Goal: Feedback & Contribution: Contribute content

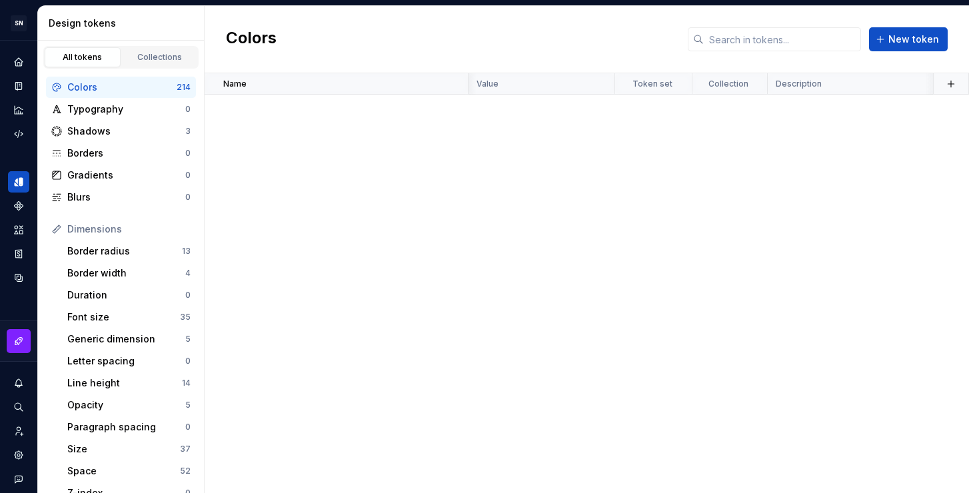
scroll to position [3484, 279]
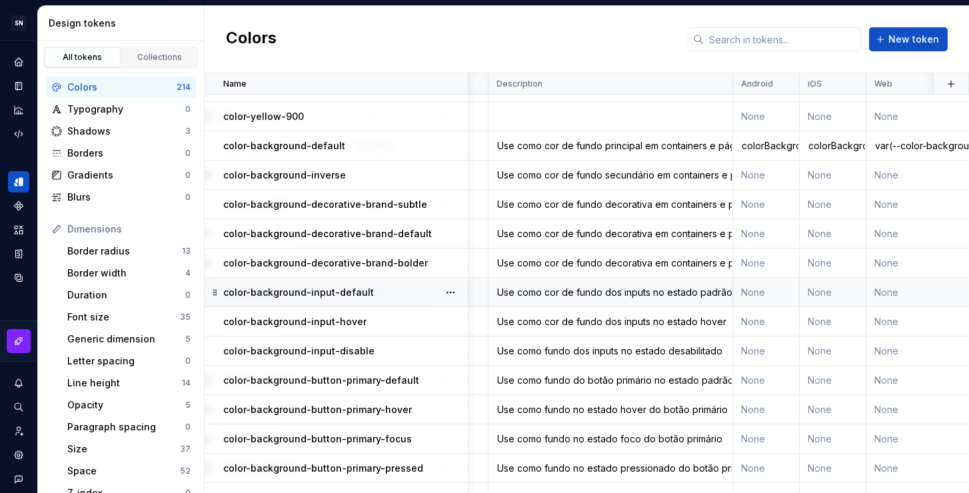
click at [565, 293] on div "Use como cor de fundo dos inputs no estado padrão" at bounding box center [610, 292] width 243 height 13
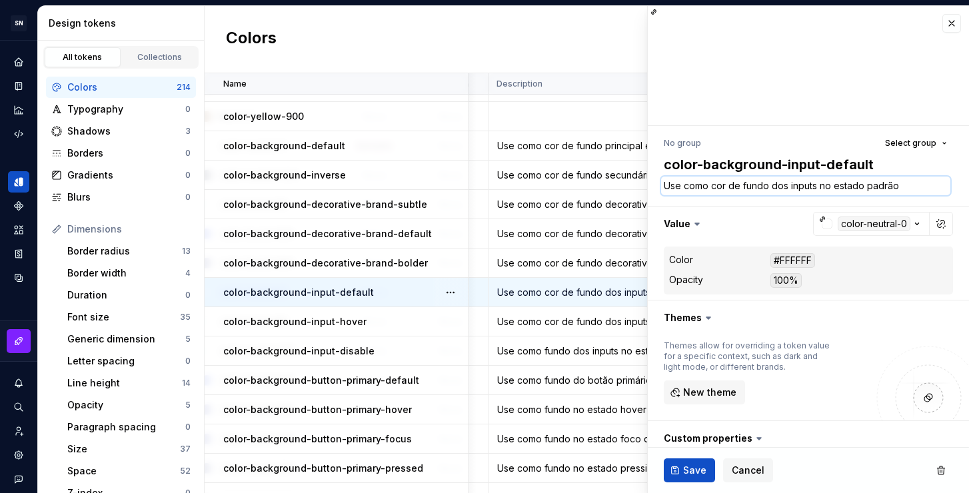
click at [750, 186] on textarea "Use como cor de fundo dos inputs no estado padrão" at bounding box center [805, 186] width 289 height 19
click at [766, 187] on textarea "Use como cor de fundo dos inputs no estado padrão" at bounding box center [805, 186] width 289 height 19
drag, startPoint x: 767, startPoint y: 187, endPoint x: 663, endPoint y: 187, distance: 104.0
click at [663, 187] on textarea "Use como cor de fundo dos inputs no estado padrão" at bounding box center [805, 186] width 289 height 19
click at [589, 355] on div "Use como fundo dos inputs no estado desabilitado" at bounding box center [610, 351] width 243 height 13
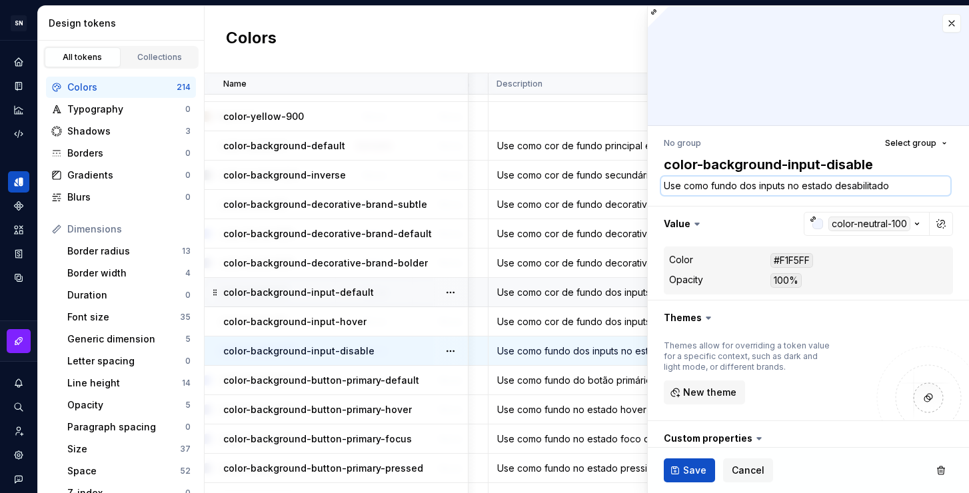
click at [754, 187] on textarea "Use como fundo dos inputs no estado desabilitado" at bounding box center [805, 186] width 289 height 19
click at [735, 186] on textarea "Use como fundo dos inputs no estado desabilitado" at bounding box center [805, 186] width 289 height 19
drag, startPoint x: 737, startPoint y: 185, endPoint x: 641, endPoint y: 187, distance: 96.0
click at [641, 187] on body "SN Céu Design System S Design system data Design tokens All tokens Collections …" at bounding box center [484, 246] width 969 height 493
paste textarea "cor de"
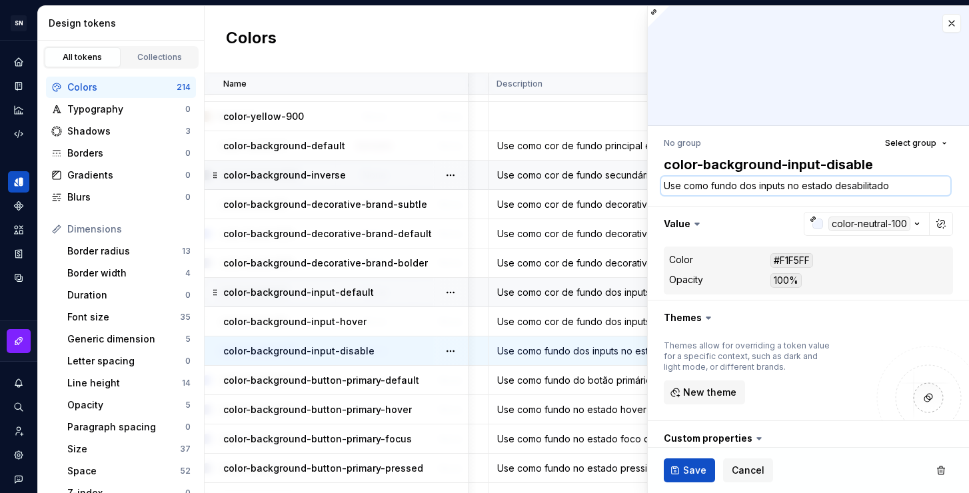
type textarea "*"
type textarea "Use como cor de fundo dos inputs no estado desabilitado"
click at [691, 473] on span "Save" at bounding box center [694, 470] width 23 height 13
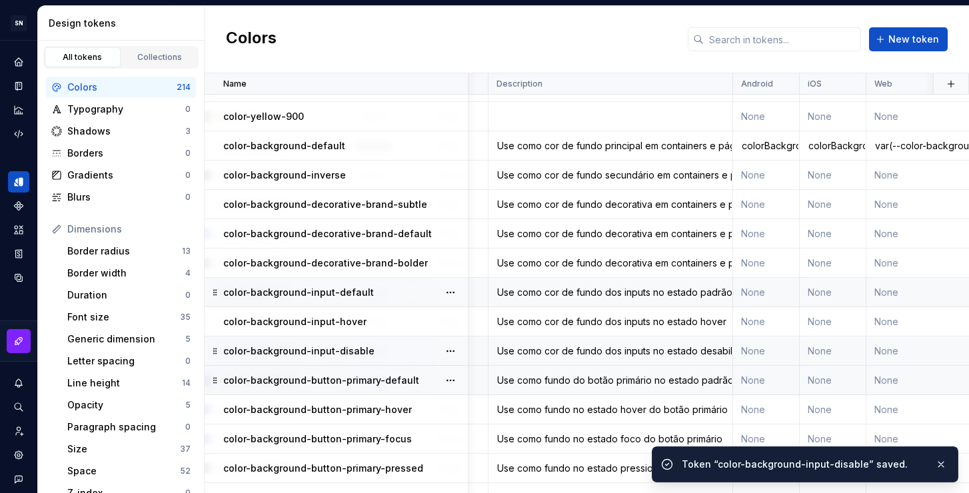
click at [591, 383] on div "Use como fundo do botão primário no estado padrão." at bounding box center [610, 380] width 243 height 13
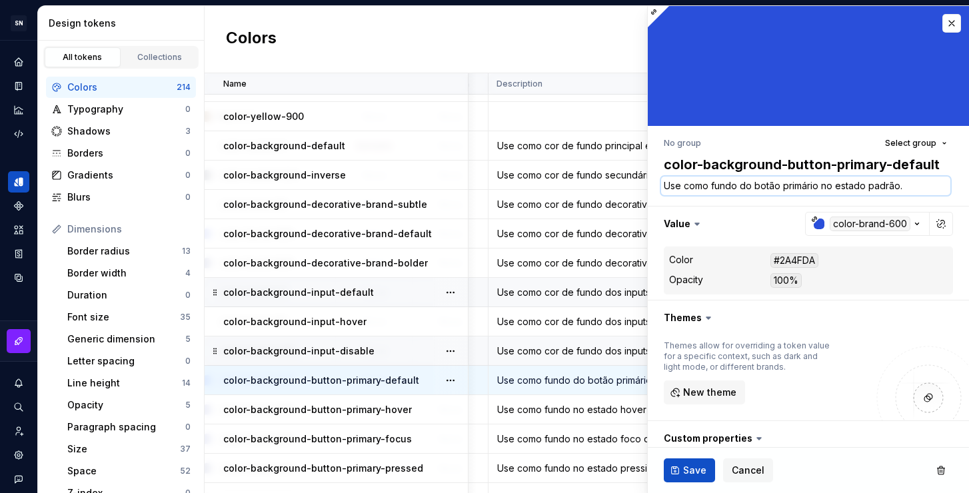
click at [745, 183] on textarea "Use como fundo do botão primário no estado padrão." at bounding box center [805, 186] width 289 height 19
click at [733, 187] on textarea "Use como fundo do botão primário no estado padrão." at bounding box center [805, 186] width 289 height 19
drag, startPoint x: 737, startPoint y: 184, endPoint x: 631, endPoint y: 182, distance: 106.0
click at [631, 182] on body "SN Céu Design System S Design system data Design tokens All tokens Collections …" at bounding box center [484, 246] width 969 height 493
paste textarea "cor de"
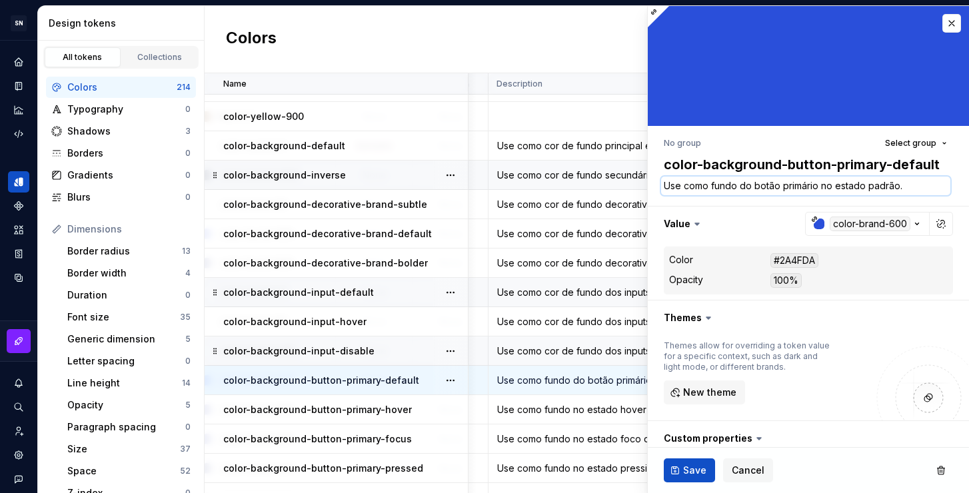
type textarea "*"
type textarea "Use como cor de fundo do botão primário no estado padrão."
click at [701, 469] on span "Save" at bounding box center [694, 470] width 23 height 13
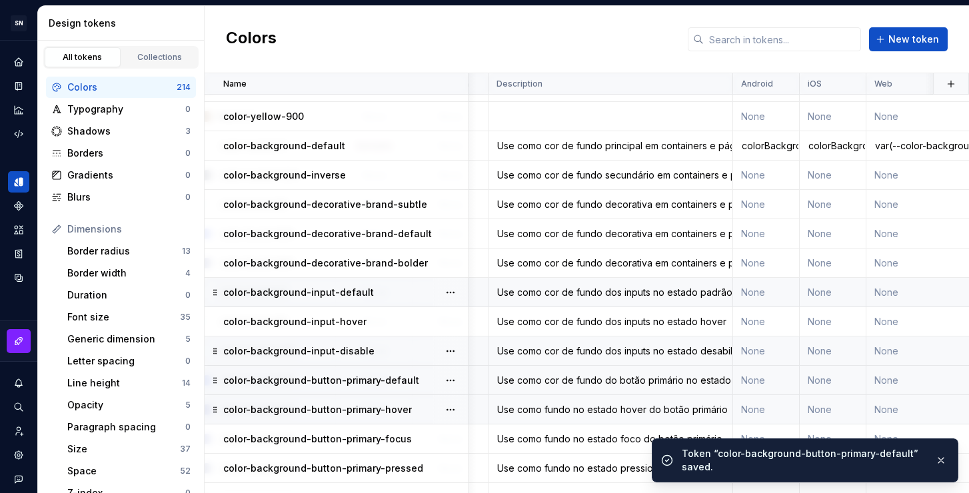
click at [599, 411] on div "Use como fundo no estado hover do botão primário" at bounding box center [610, 409] width 243 height 13
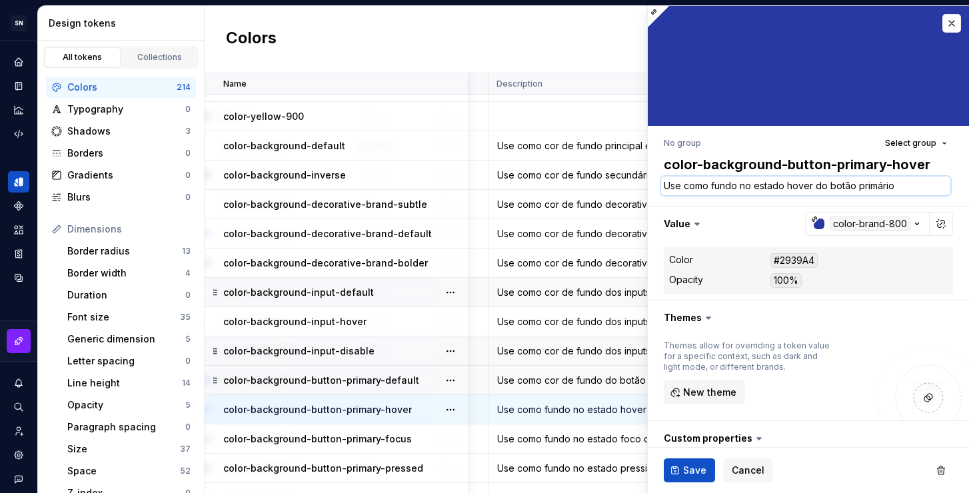
click at [707, 188] on textarea "Use como fundo no estado hover do botão primário" at bounding box center [805, 186] width 289 height 19
click at [724, 187] on textarea "Use como fundo no estado hover do botão primário" at bounding box center [805, 186] width 289 height 19
drag, startPoint x: 735, startPoint y: 185, endPoint x: 641, endPoint y: 183, distance: 94.7
click at [641, 183] on body "SN Céu Design System S Design system data Design tokens All tokens Collections …" at bounding box center [484, 246] width 969 height 493
paste textarea "cor de"
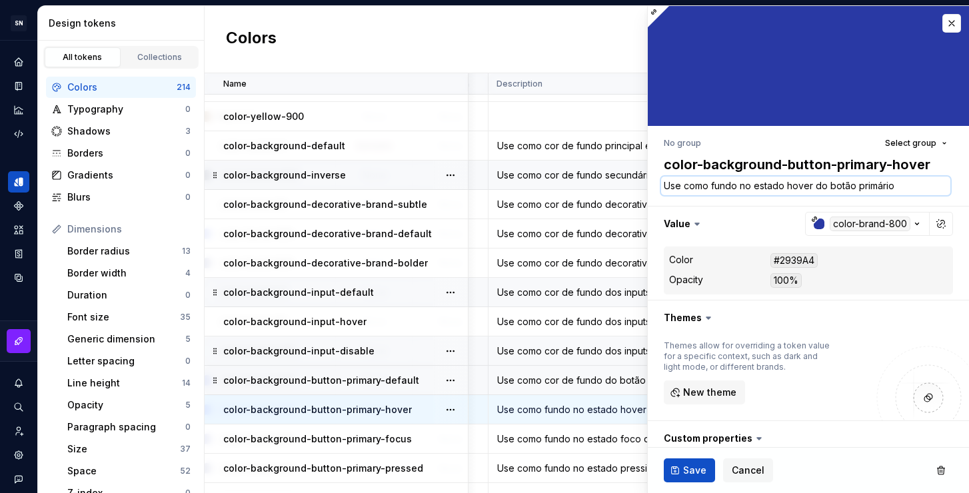
type textarea "*"
type textarea "Use como cor de fundo no estado hover do botão primário"
click at [695, 476] on span "Save" at bounding box center [694, 470] width 23 height 13
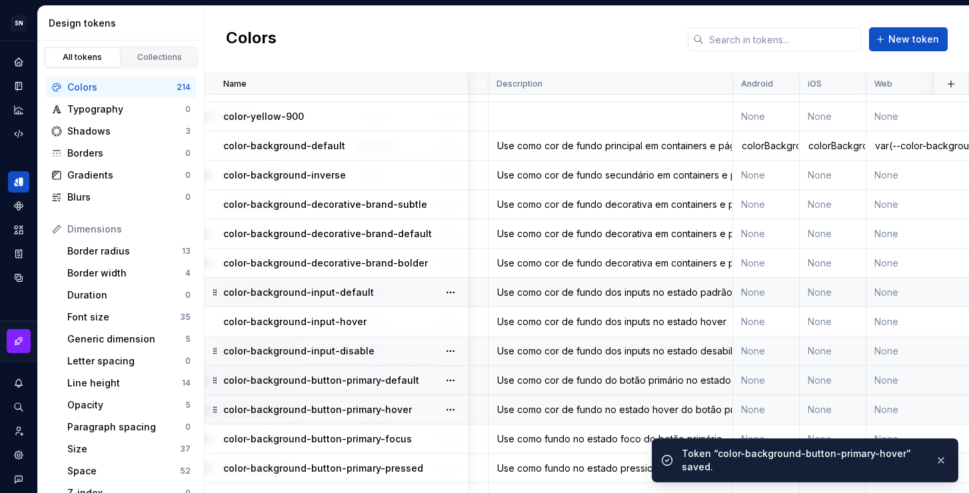
click at [593, 440] on div "Use como fundo no estado foco do botão primário" at bounding box center [610, 439] width 243 height 13
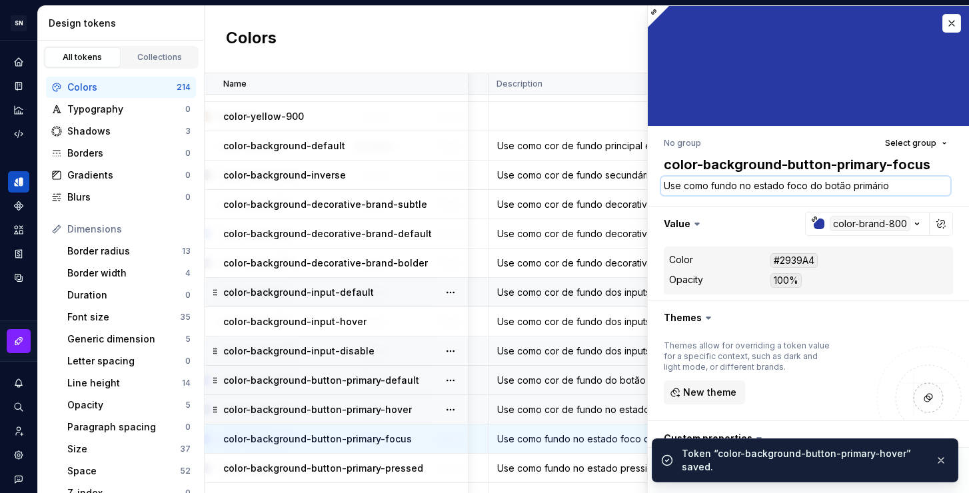
click at [743, 184] on textarea "Use como fundo no estado foco do botão primário" at bounding box center [805, 186] width 289 height 19
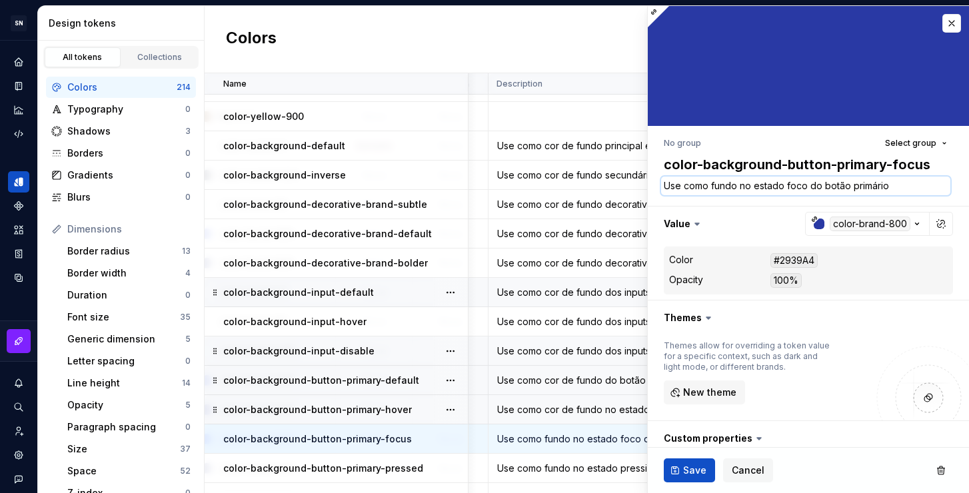
click at [726, 186] on textarea "Use como fundo no estado foco do botão primário" at bounding box center [805, 186] width 289 height 19
drag, startPoint x: 735, startPoint y: 185, endPoint x: 653, endPoint y: 179, distance: 82.3
click at [653, 179] on div "No group Select group color-background-button-primary-focus Use como fundo no e…" at bounding box center [808, 374] width 321 height 496
paste textarea "cor de"
type textarea "*"
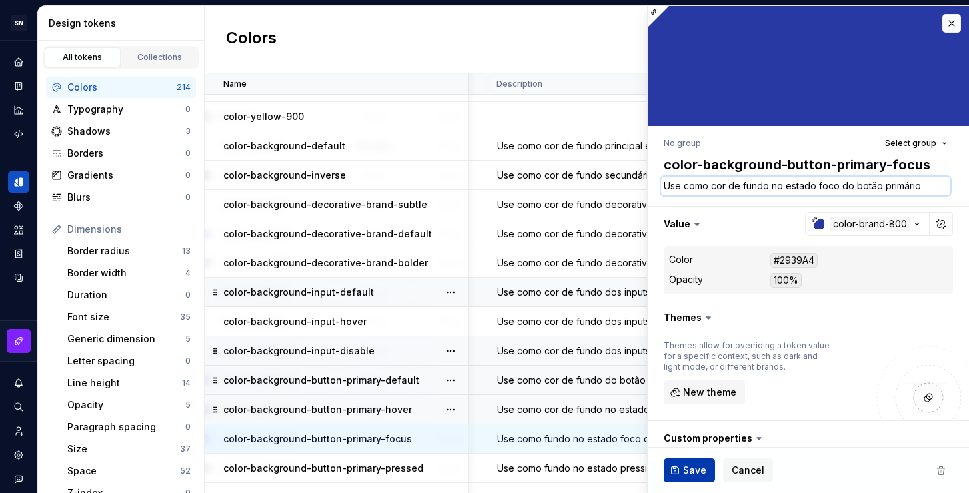
type textarea "Use como cor de fundo no estado foco do botão primário"
click at [695, 467] on span "Save" at bounding box center [694, 470] width 23 height 13
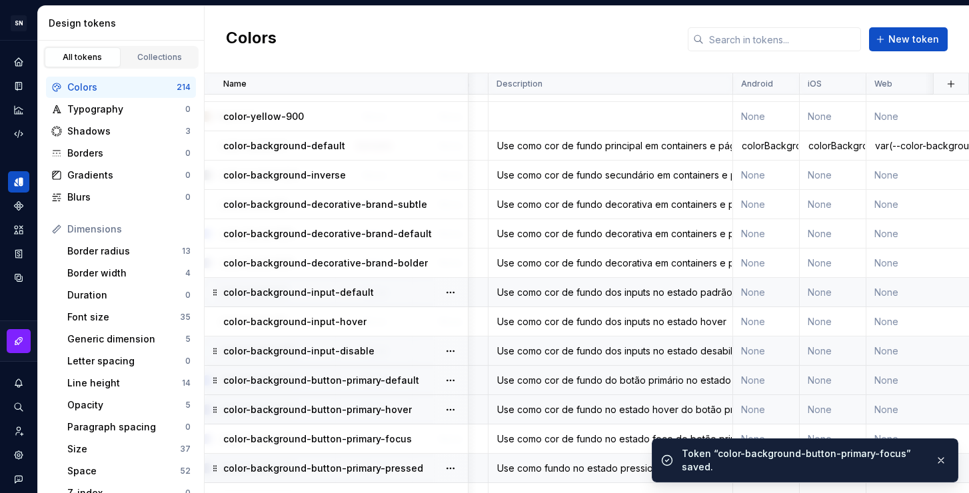
click at [601, 467] on div "Use como fundo no estado pressionado do botão primário" at bounding box center [610, 468] width 243 height 13
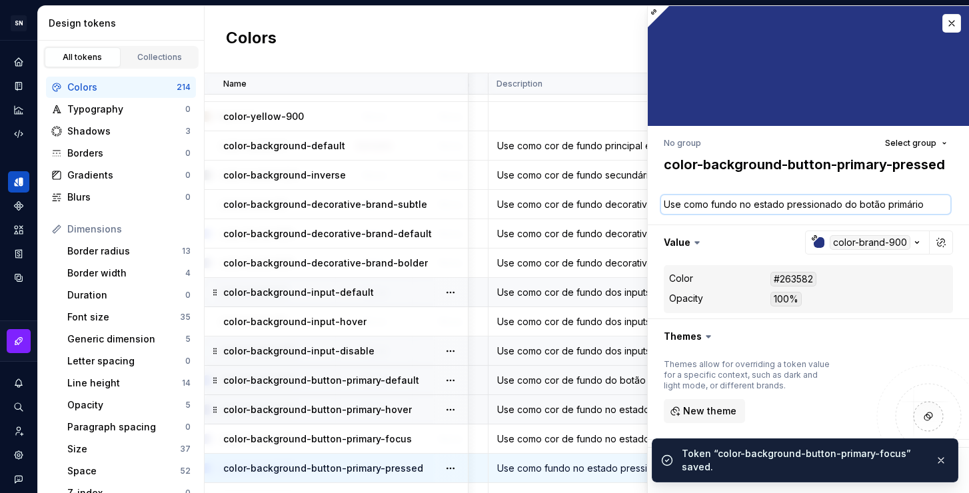
click at [749, 205] on textarea "Use como fundo no estado pressionado do botão primário" at bounding box center [805, 204] width 289 height 19
click at [737, 204] on textarea "Use como fundo no estado pressionado do botão primário" at bounding box center [805, 204] width 289 height 19
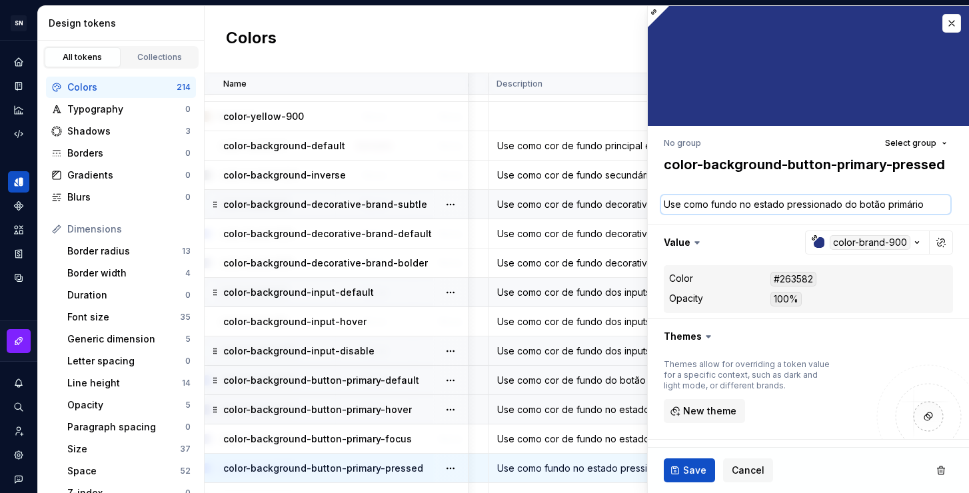
drag, startPoint x: 736, startPoint y: 204, endPoint x: 645, endPoint y: 201, distance: 91.4
click at [645, 201] on body "SN Céu Design System S Design system data Design tokens All tokens Collections …" at bounding box center [484, 246] width 969 height 493
paste textarea "cor de"
type textarea "*"
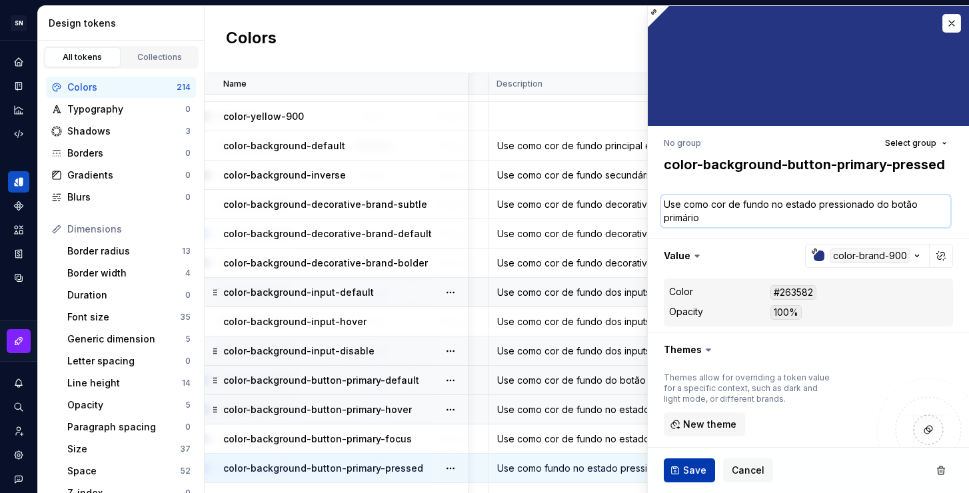
type textarea "Use como cor de fundo no estado pressionado do botão primário"
click at [689, 470] on span "Save" at bounding box center [694, 470] width 23 height 13
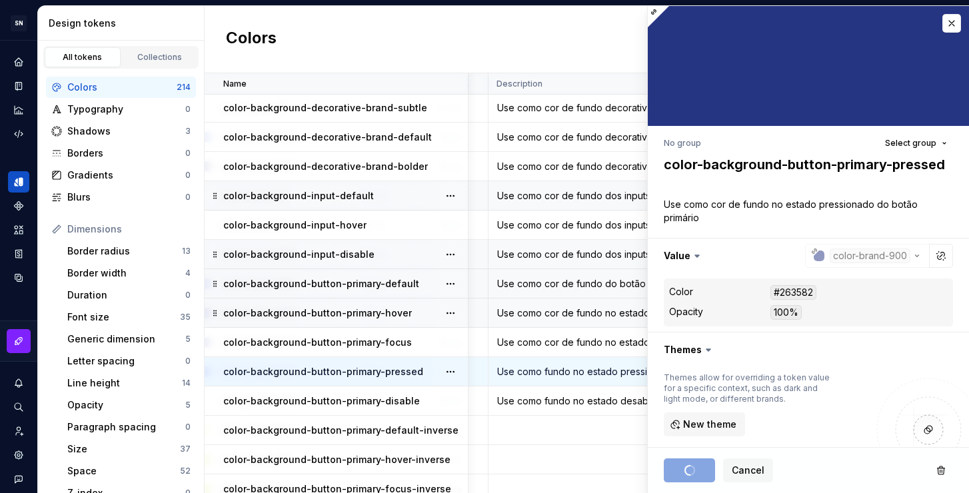
scroll to position [3583, 279]
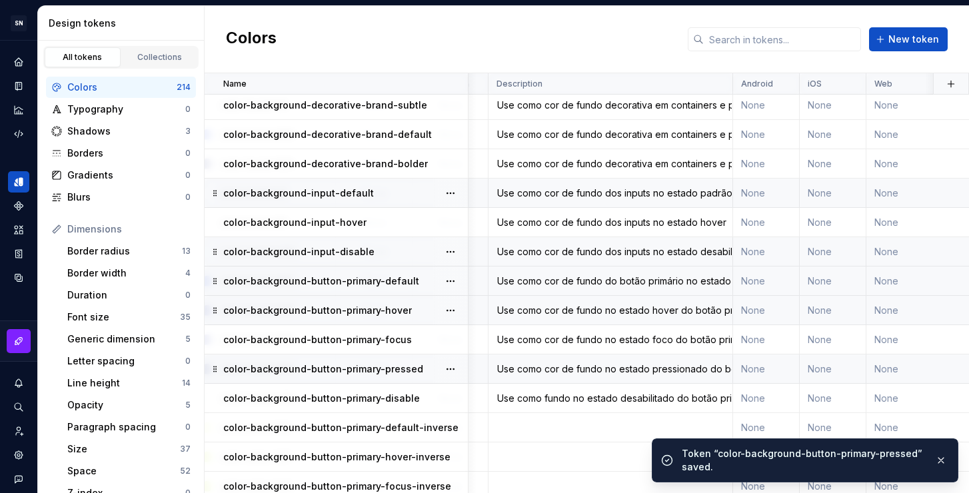
click at [583, 403] on div "Use como fundo no estado desabilitado do botão primário" at bounding box center [610, 398] width 243 height 13
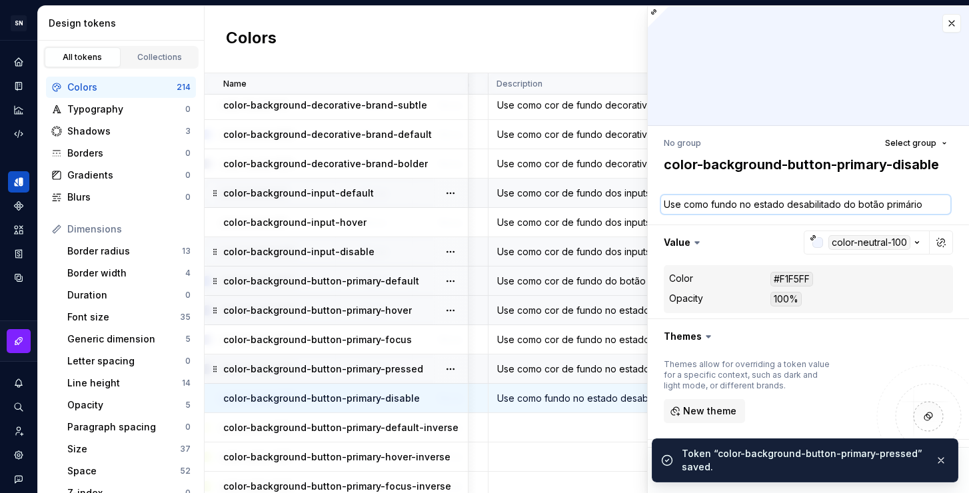
click at [733, 210] on textarea "Use como fundo no estado desabilitado do botão primário" at bounding box center [805, 204] width 289 height 19
click at [717, 201] on textarea "Use como fundo no estado desabilitado do botão primário" at bounding box center [805, 204] width 289 height 19
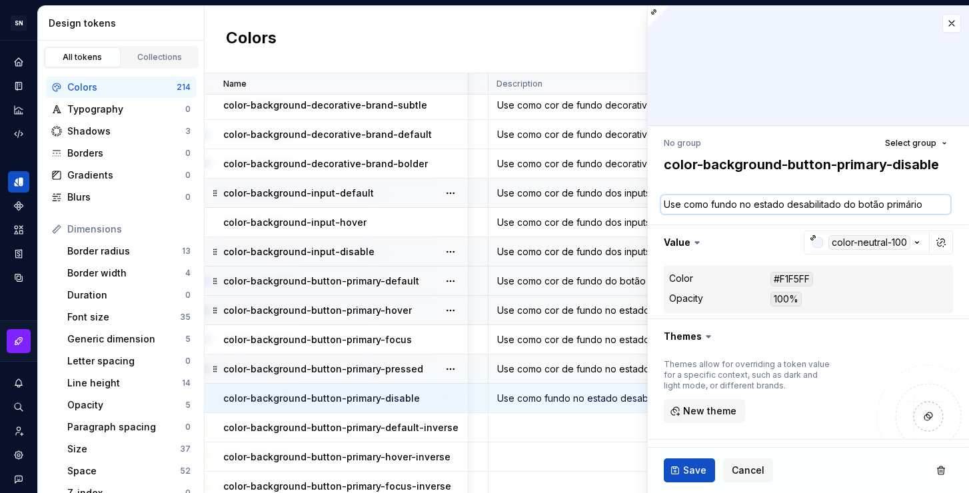
drag, startPoint x: 737, startPoint y: 204, endPoint x: 643, endPoint y: 201, distance: 94.0
click at [643, 201] on body "SN Céu Design System S Design system data Design tokens All tokens Collections …" at bounding box center [484, 246] width 969 height 493
paste textarea "cor de"
type textarea "*"
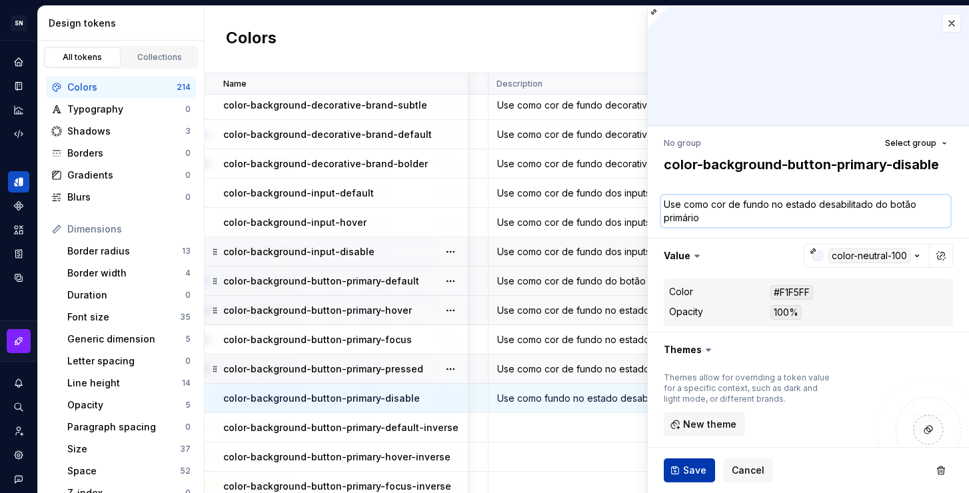
type textarea "Use como cor de fundo no estado desabilitado do botão primário"
click at [691, 476] on span "Save" at bounding box center [694, 470] width 23 height 13
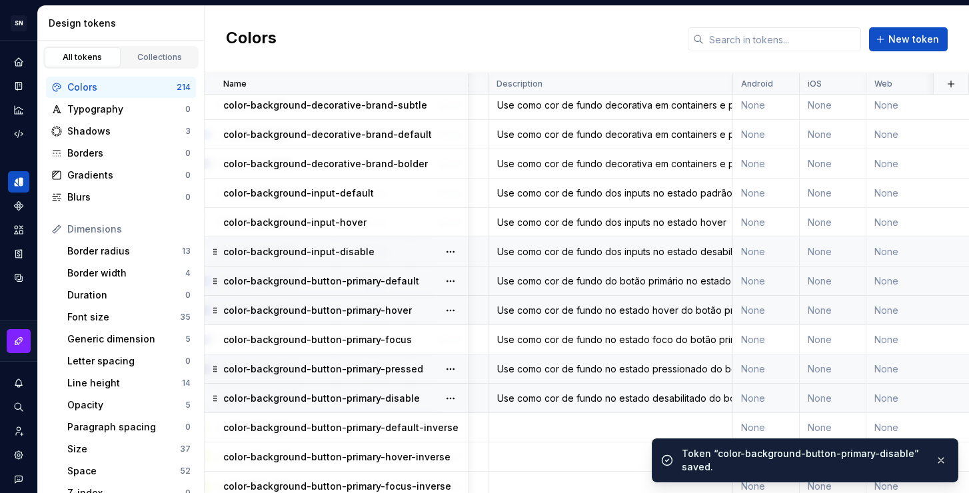
click at [603, 401] on div "Use como cor de fundo no estado desabilitado do botão primário" at bounding box center [610, 398] width 243 height 13
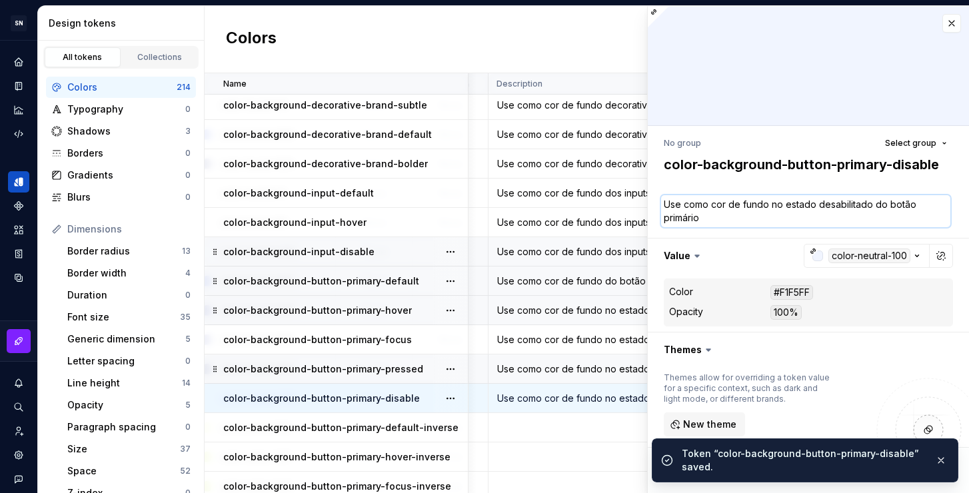
click at [756, 199] on textarea "Use como cor de fundo no estado desabilitado do botão primário" at bounding box center [805, 211] width 289 height 32
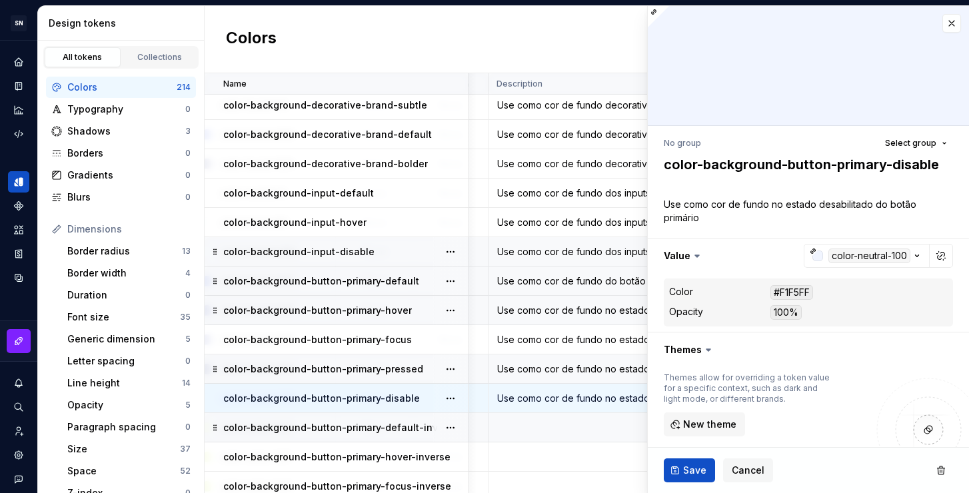
click at [575, 422] on td at bounding box center [611, 427] width 245 height 29
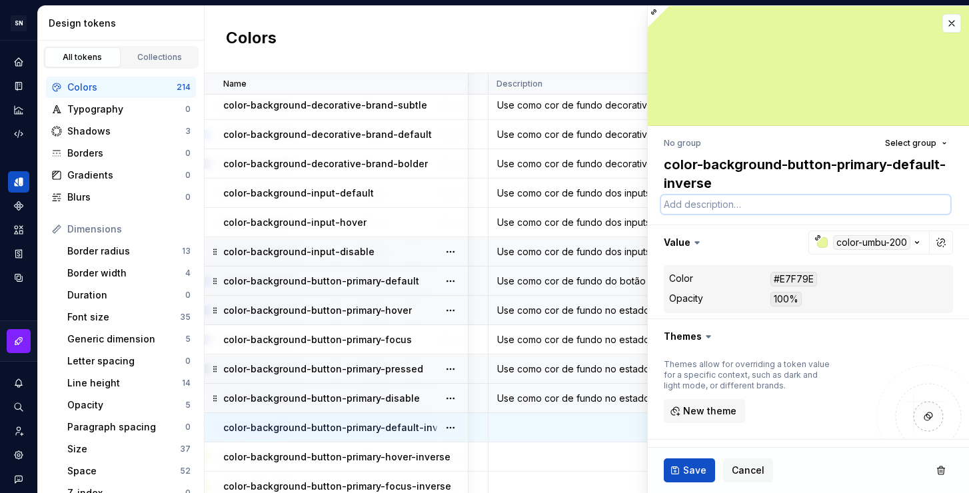
click at [727, 205] on textarea at bounding box center [805, 204] width 289 height 19
paste textarea "Use como cor de fundo no estado desabilitado do botão primário"
type textarea "*"
type textarea "Use como cor de fundo no estado desabilitado do botão primário"
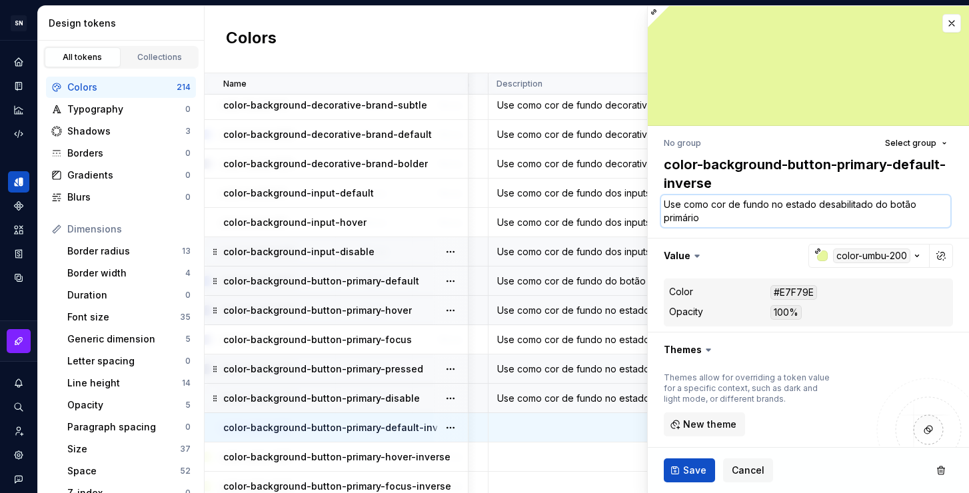
type textarea "*"
type textarea "Use como cor de fundo no estado desabilitado do botão primário e"
type textarea "*"
type textarea "Use como cor de fundo no estado desabilitado do botão primário em"
type textarea "*"
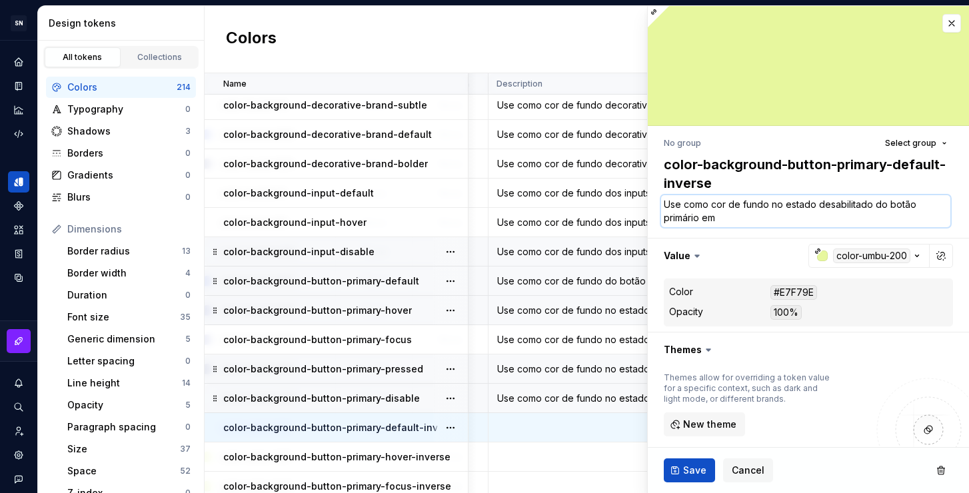
type textarea "Use como cor de fundo no estado desabilitado do botão primário em"
type textarea "*"
type textarea "Use como cor de fundo no estado desabilitado do botão primário em f"
type textarea "*"
type textarea "Use como cor de fundo no estado desabilitado do botão primário em fu"
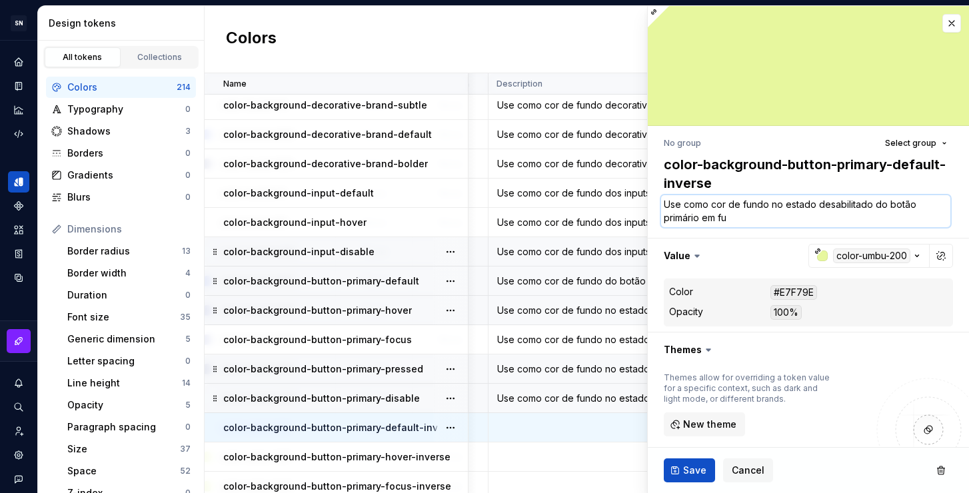
type textarea "*"
type textarea "Use como cor de fundo no estado desabilitado do botão primário em fun"
type textarea "*"
type textarea "Use como cor de fundo no estado desabilitado do botão primário em fund"
type textarea "*"
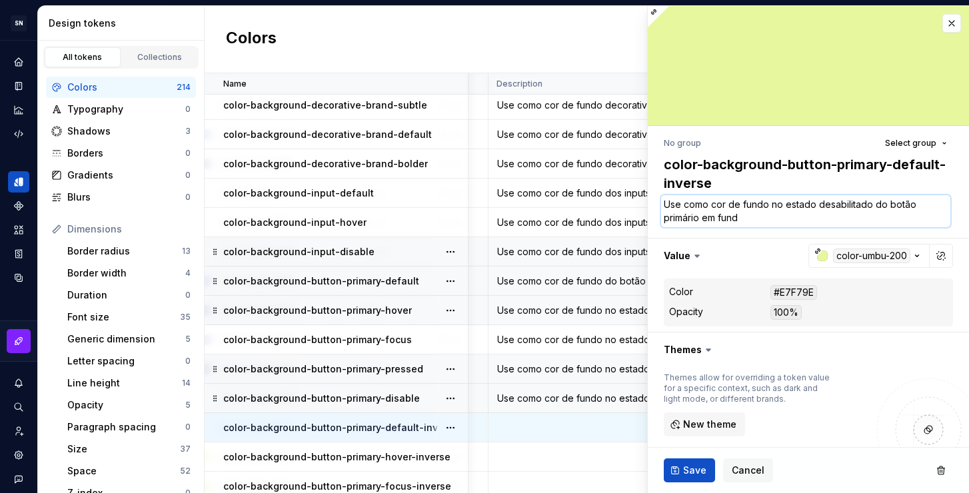
type textarea "Use como cor de fundo no estado desabilitado do botão primário em fundo"
type textarea "*"
type textarea "Use como cor de fundo no estado desabilitado do botão primário em fundos"
type textarea "*"
type textarea "Use como cor de fundo no estado desabilitado do botão primário em fundos"
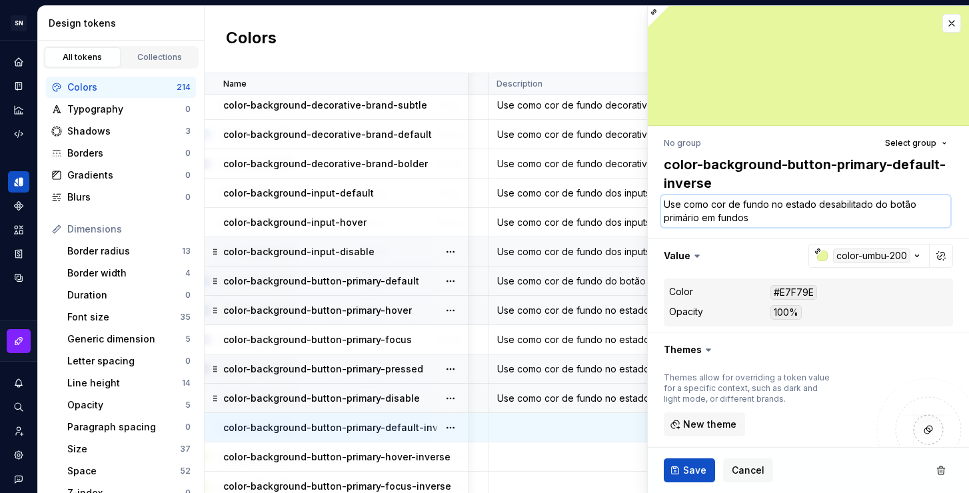
type textarea "*"
type textarea "Use como cor de fundo no estado desabilitado do botão primário em fundos e"
type textarea "*"
type textarea "Use como cor de fundo no estado desabilitado do botão primário em fundos es"
type textarea "*"
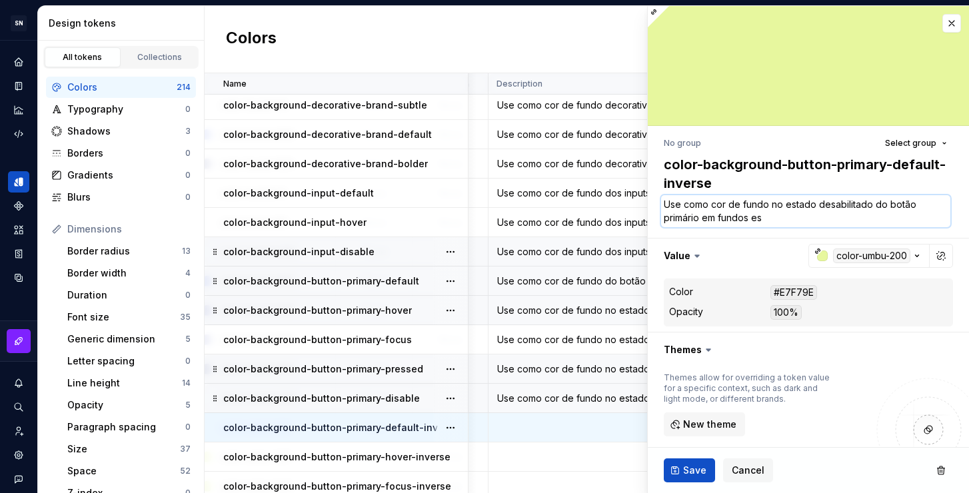
type textarea "Use como cor de fundo no estado desabilitado do botão primário em fundos esc"
type textarea "*"
type textarea "Use como cor de fundo no estado desabilitado do botão primário em fundos escu"
type textarea "*"
type textarea "Use como cor de fundo no estado desabilitado do botão primário em fundos escur"
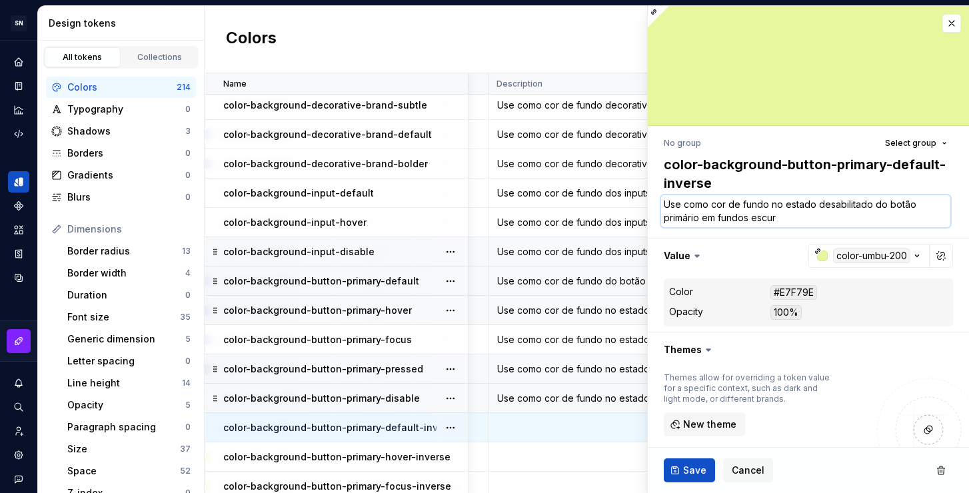
type textarea "*"
type textarea "Use como cor de fundo no estado desabilitado do botão primário em fundos escuro"
type textarea "*"
type textarea "Use como cor de fundo no estado desabilitado do botão primário em fundos escuros"
type textarea "*"
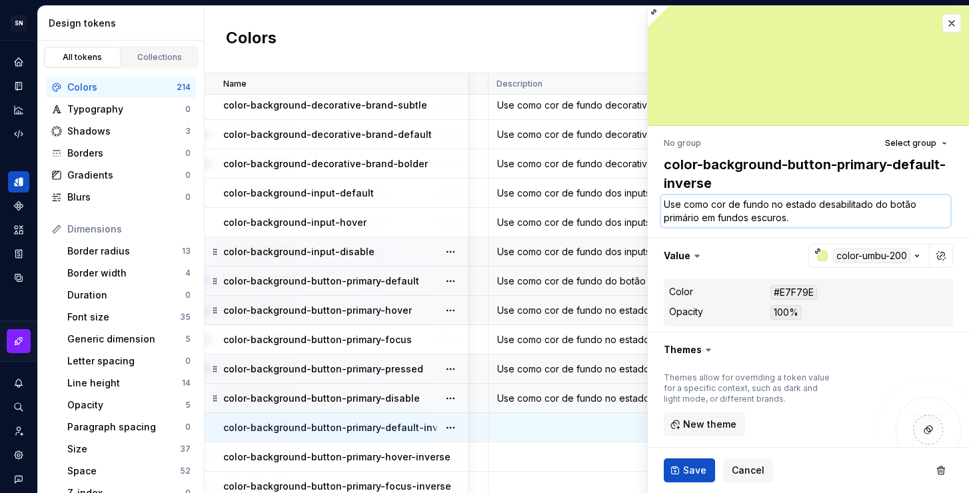
click at [813, 221] on textarea "Use como cor de fundo no estado desabilitado do botão primário em fundos escuro…" at bounding box center [805, 211] width 289 height 32
drag, startPoint x: 868, startPoint y: 205, endPoint x: 819, endPoint y: 204, distance: 48.7
click at [819, 204] on textarea "Use como cor de fundo no estado desabilitado do botão primário em fundos escuro…" at bounding box center [805, 211] width 289 height 32
type textarea "Use como cor de fundo no estado p do botão primário em fundos escuros."
type textarea "*"
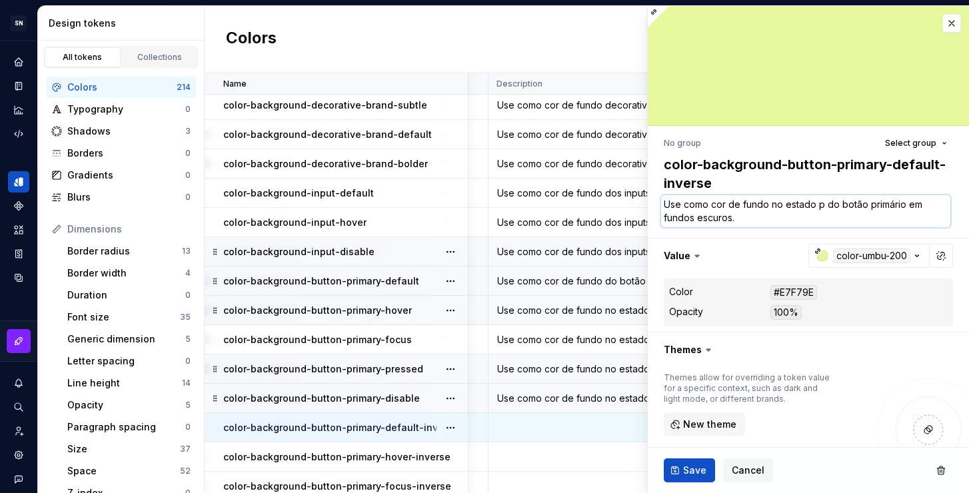
type textarea "Use como cor de fundo no estado pa do botão primário em fundos escuros."
type textarea "*"
type textarea "Use como cor de fundo no estado pad do botão primário em fundos escuros."
type textarea "*"
type textarea "Use como cor de fundo no estado padr do botão primário em fundos escuros."
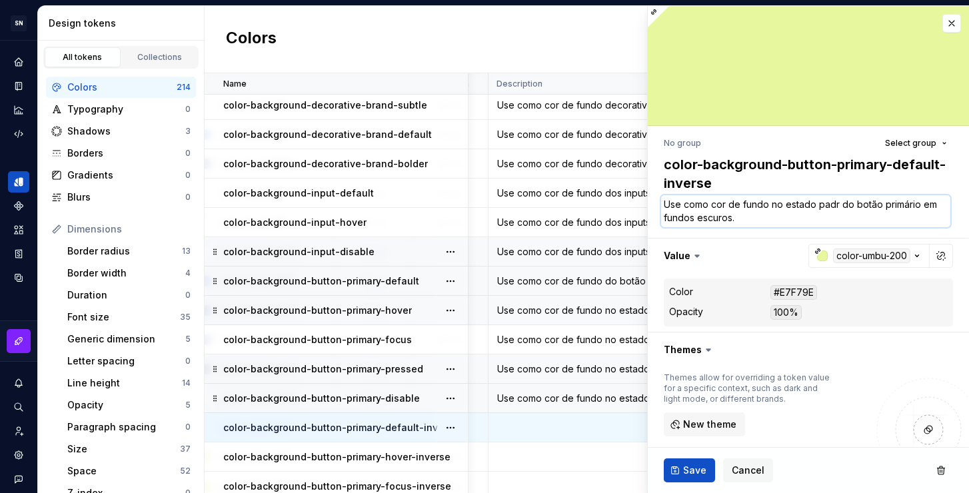
type textarea "*"
type textarea "Use como cor de fundo no estado padr˜ do botão primário em fundos escuros."
type textarea "*"
type textarea "Use como cor de fundo no estado padrã do botão primário em fundos escuros."
type textarea "*"
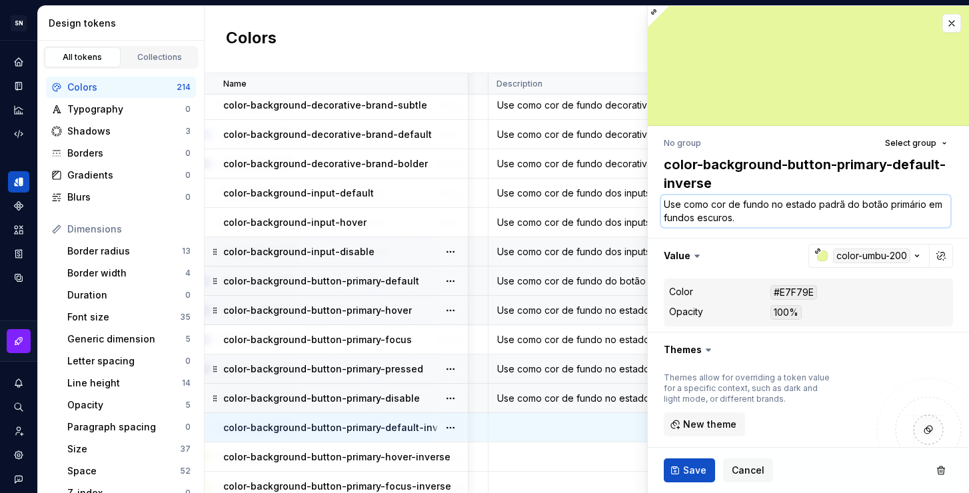
type textarea "Use como cor de fundo no estado padrãp do botão primário em fundos escuros."
type textarea "*"
type textarea "Use como cor de fundo no estado padrã do botão primário em fundos escuros."
click at [588, 272] on td "Use como cor de fundo do botão primário no estado padrão." at bounding box center [611, 281] width 245 height 29
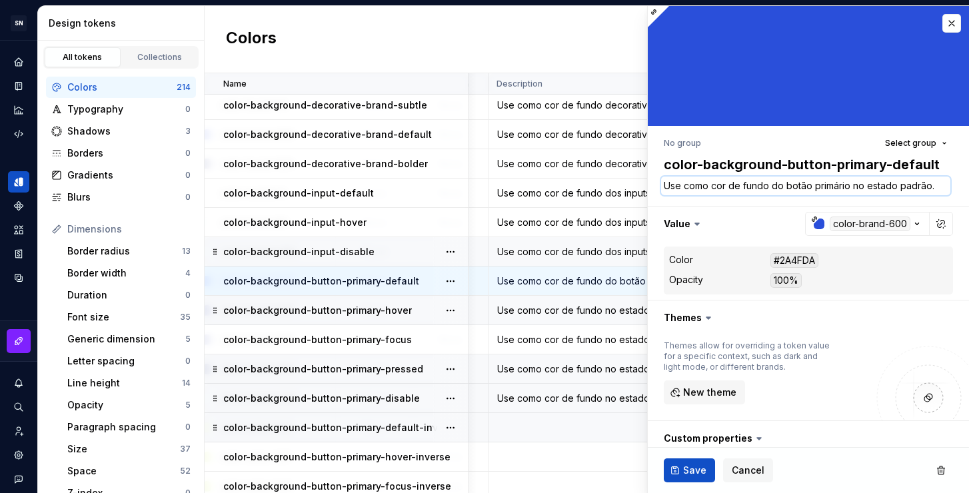
click at [783, 191] on textarea "Use como cor de fundo do botão primário no estado padrão." at bounding box center [805, 186] width 289 height 19
click at [805, 189] on textarea "Use como cor de fundo do botão primário no estado padrão." at bounding box center [805, 186] width 289 height 19
drag, startPoint x: 848, startPoint y: 187, endPoint x: 665, endPoint y: 177, distance: 182.9
click at [665, 177] on textarea "Use como cor de fundo do botão primário no estado padrão." at bounding box center [805, 186] width 289 height 19
click at [877, 187] on textarea "Use como cor de fundo do botão primário no estado padrão." at bounding box center [805, 186] width 289 height 19
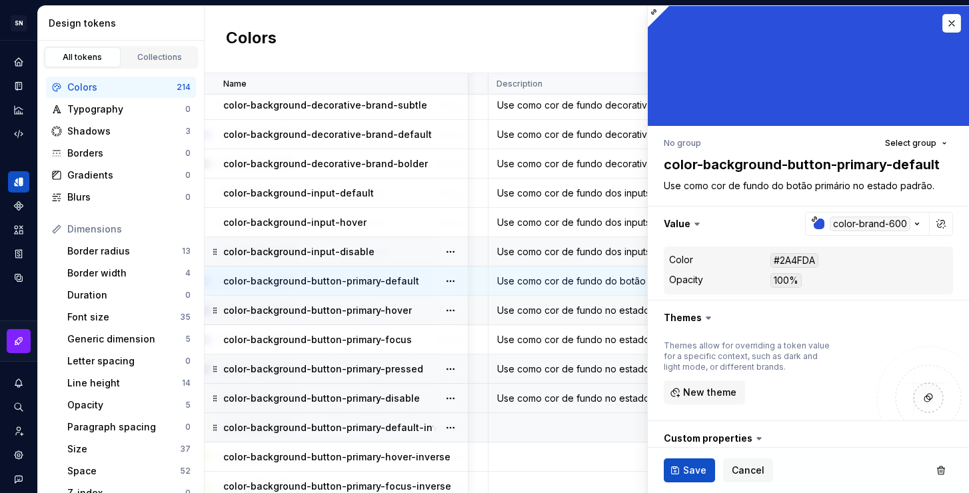
click at [601, 313] on div "Use como cor de fundo no estado hover do botão primário" at bounding box center [610, 310] width 243 height 13
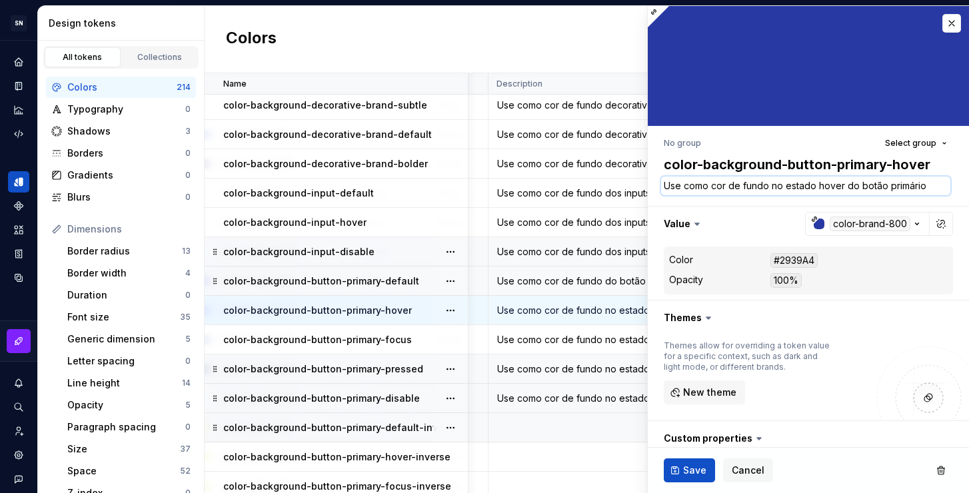
click at [814, 188] on textarea "Use como cor de fundo no estado hover do botão primário" at bounding box center [805, 186] width 289 height 19
paste textarea "do botão primário no estado padrão."
type textarea "*"
click at [926, 187] on textarea "Use como cor de fundo do botão primário no estado padrão." at bounding box center [805, 186] width 289 height 19
click at [923, 187] on textarea "Use como cor de fundo do botão primário no estado padrão." at bounding box center [805, 186] width 289 height 19
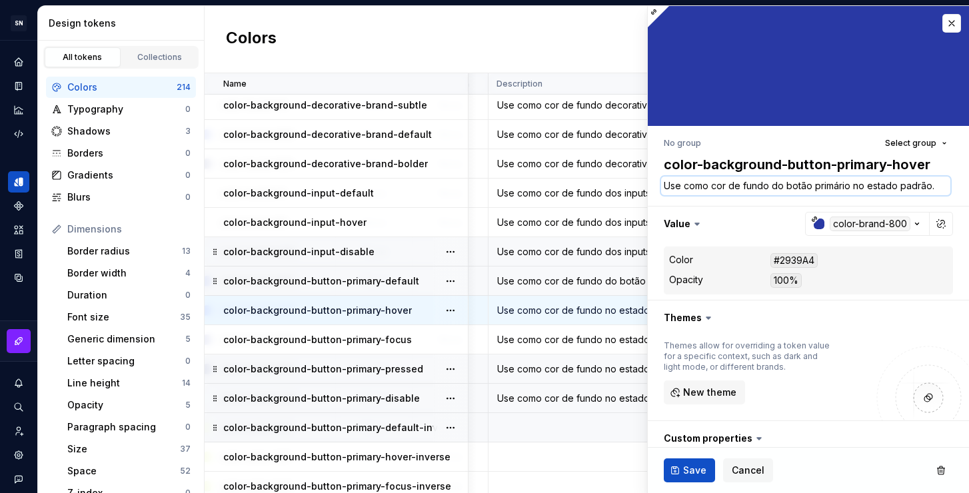
click at [925, 185] on textarea "Use como cor de fundo do botão primário no estado padrão." at bounding box center [805, 186] width 289 height 19
drag, startPoint x: 928, startPoint y: 186, endPoint x: 899, endPoint y: 186, distance: 29.3
click at [899, 186] on textarea "Use como cor de fundo do botão primário no estado padrão." at bounding box center [805, 186] width 289 height 19
type textarea "Use como cor de fundo do botão primário no estado h."
type textarea "*"
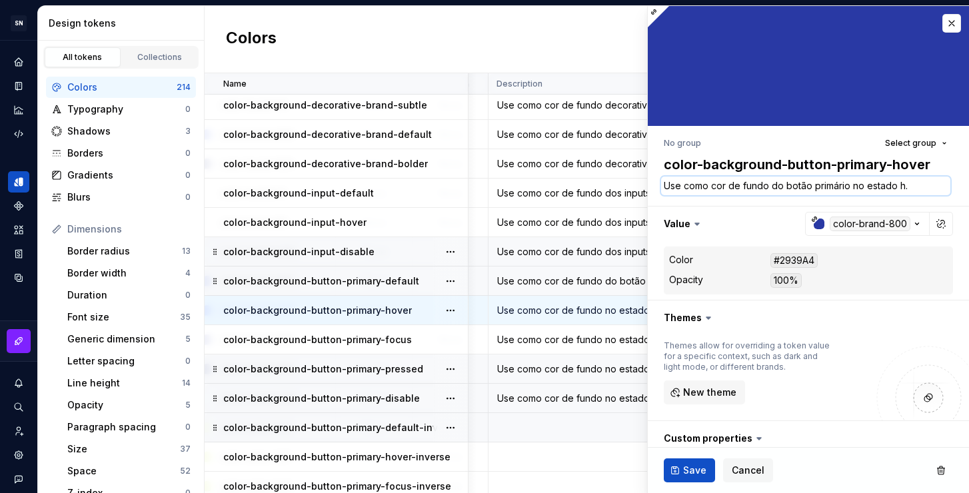
type textarea "Use como cor de fundo do botão primário no estado ho."
type textarea "*"
type textarea "Use como cor de fundo do botão primário no estado hov."
type textarea "*"
type textarea "Use como cor de fundo do botão primário no estado hove."
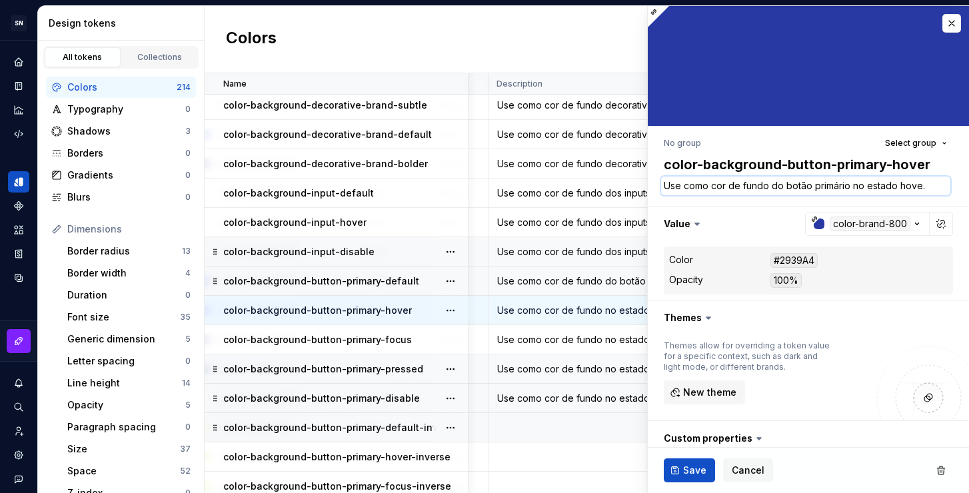
type textarea "*"
type textarea "Use como cor de fundo do botão primário no estado hover."
type textarea "*"
type textarea "Use como cor de fundo do botão primário no estado hover ."
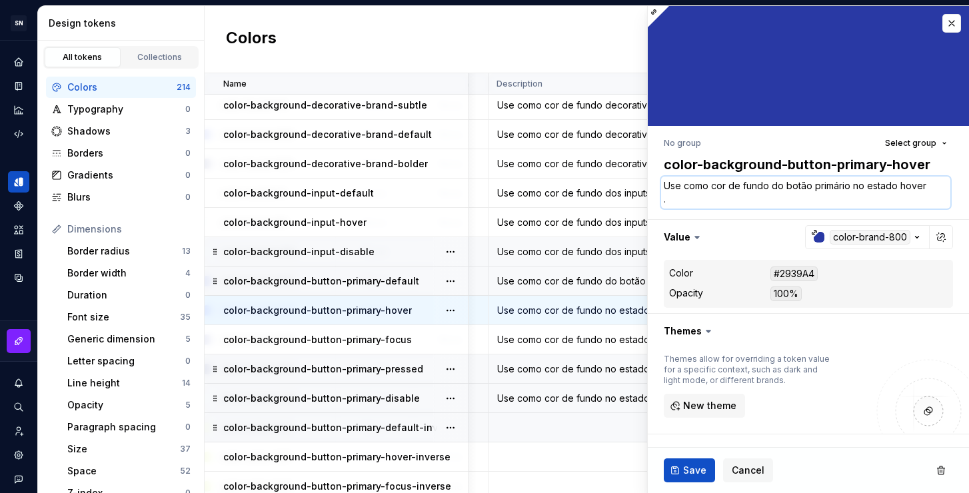
type textarea "*"
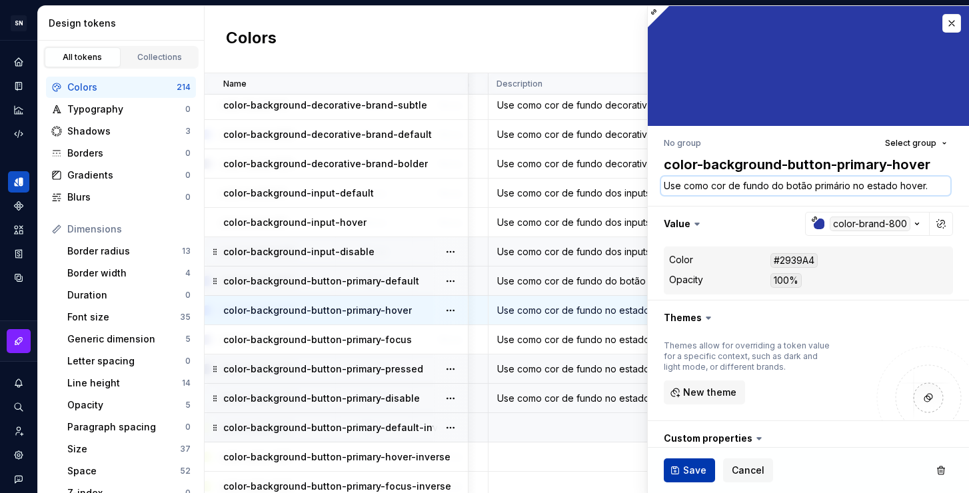
type textarea "Use como cor de fundo do botão primário no estado hover."
click at [699, 471] on span "Save" at bounding box center [694, 470] width 23 height 13
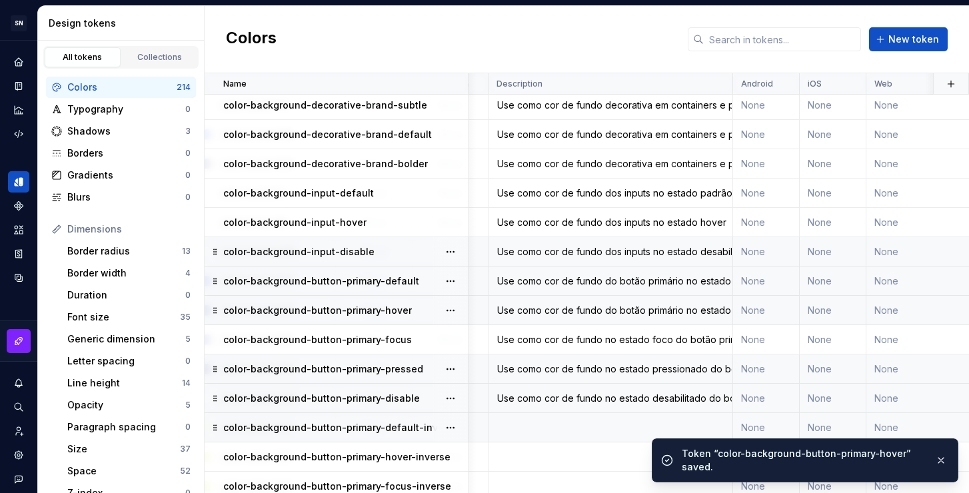
click at [629, 343] on div "Use como cor de fundo no estado foco do botão primário" at bounding box center [610, 339] width 243 height 13
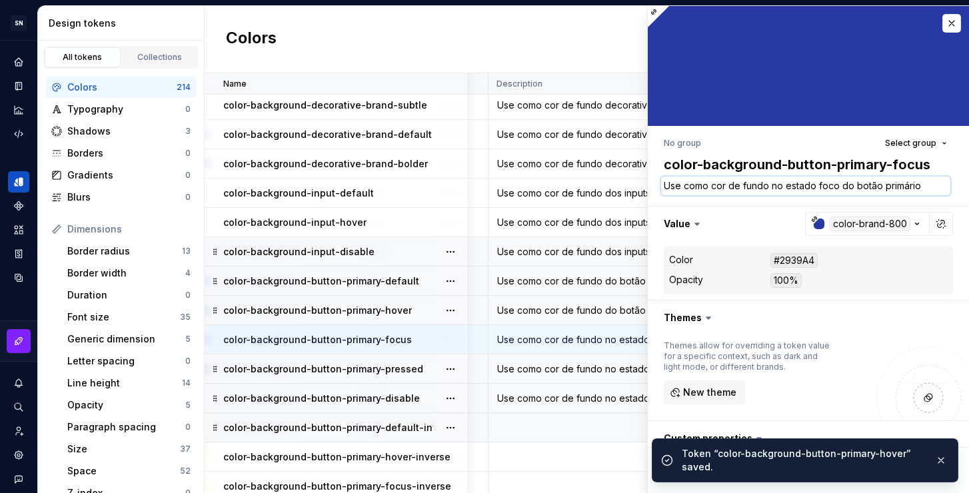
click at [910, 187] on textarea "Use como cor de fundo no estado foco do botão primário" at bounding box center [805, 186] width 289 height 19
paste textarea "do botão primário no estado padrão."
type textarea "*"
type textarea "Use como cor de fundo do botão primário no estado padrão."
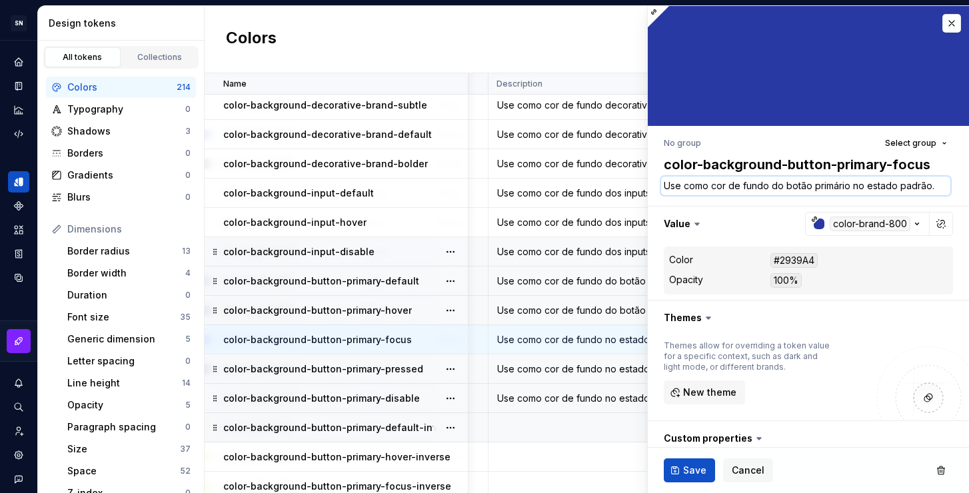
drag, startPoint x: 932, startPoint y: 187, endPoint x: 899, endPoint y: 184, distance: 33.4
click at [899, 184] on textarea "Use como cor de fundo do botão primário no estado padrão." at bounding box center [805, 186] width 289 height 19
type textarea "*"
type textarea "Use como cor de fundo do botão primário no estado f"
type textarea "*"
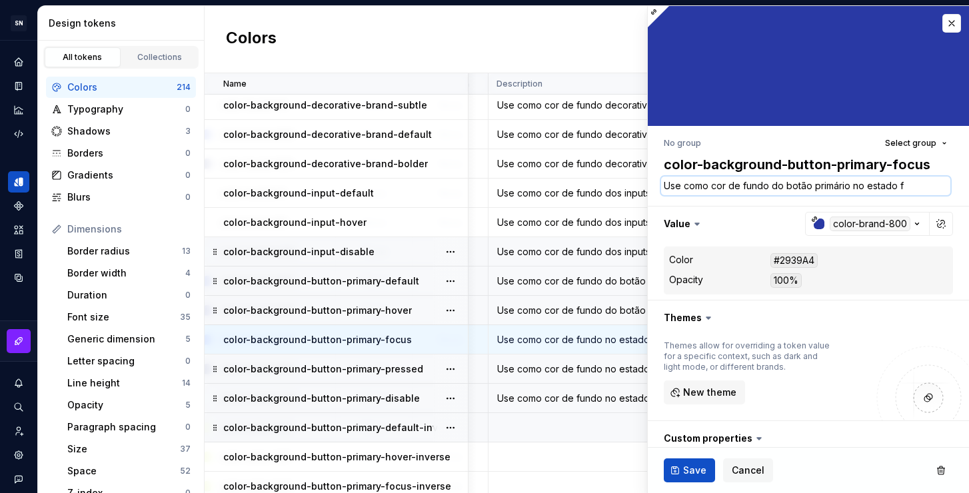
type textarea "Use como cor de fundo do botão primário no estado fo"
type textarea "*"
type textarea "Use como cor de fundo do botão primário no estado foc"
type textarea "*"
type textarea "Use como cor de fundo do botão primário no estado foco"
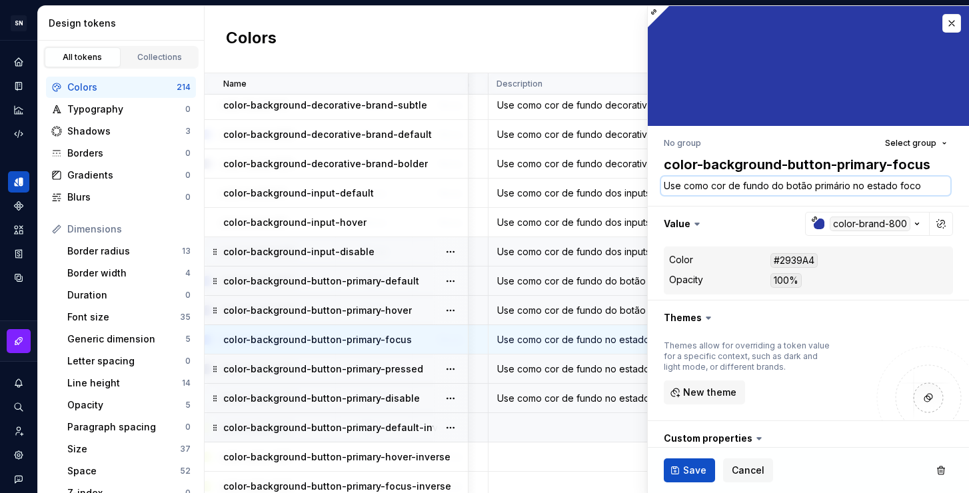
type textarea "*"
type textarea "Use como cor de fundo do botão primário no estado foco."
click at [687, 471] on span "Save" at bounding box center [694, 470] width 23 height 13
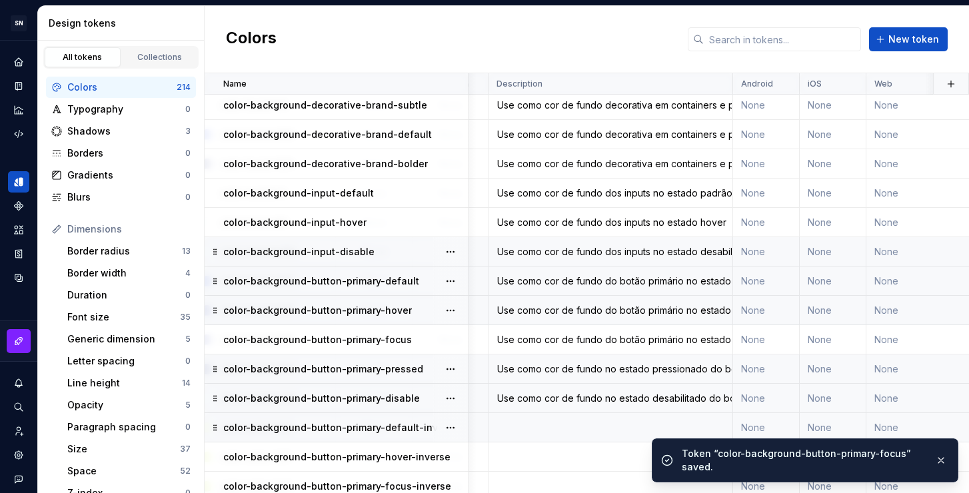
click at [603, 372] on div "Use como cor de fundo no estado pressionado do botão primário" at bounding box center [610, 369] width 243 height 13
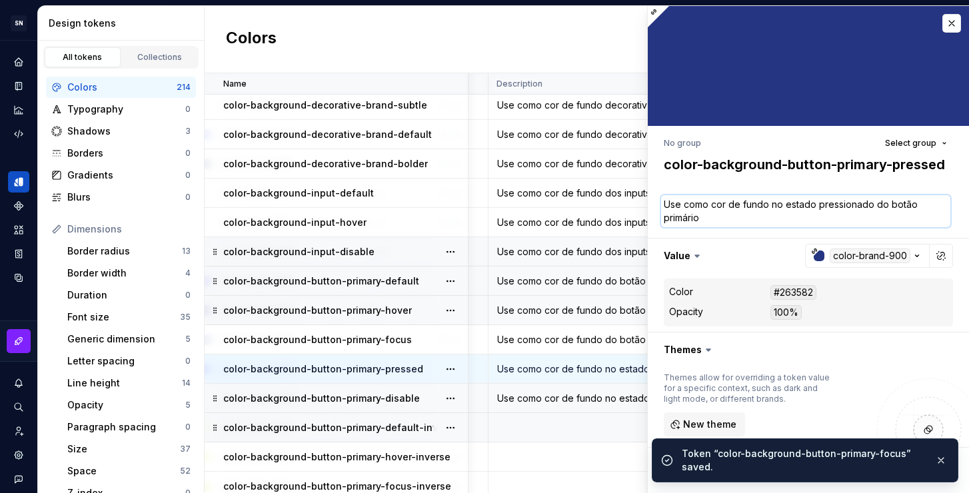
click at [831, 214] on textarea "Use como cor de fundo no estado pressionado do botão primário" at bounding box center [805, 211] width 289 height 32
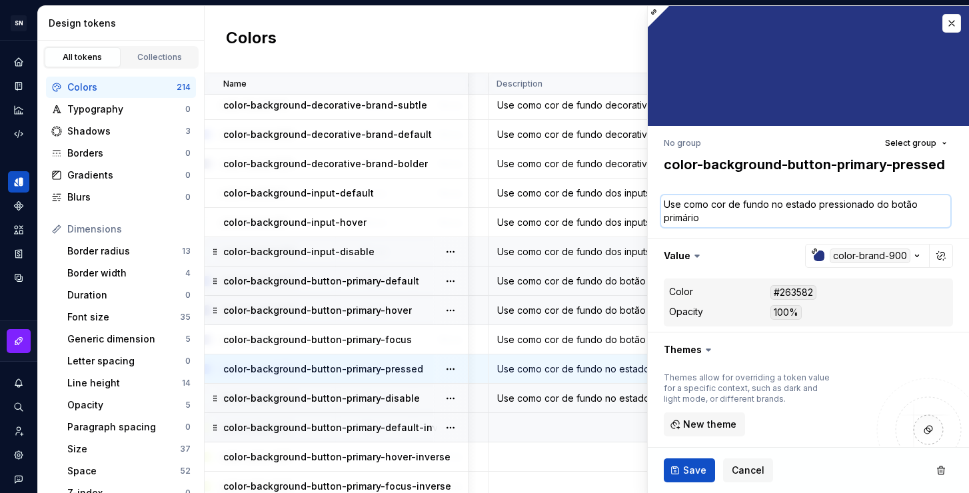
paste textarea "do botão primário no estado padrão."
type textarea "*"
type textarea "Use como cor de fundo do botão primário no estado padrão."
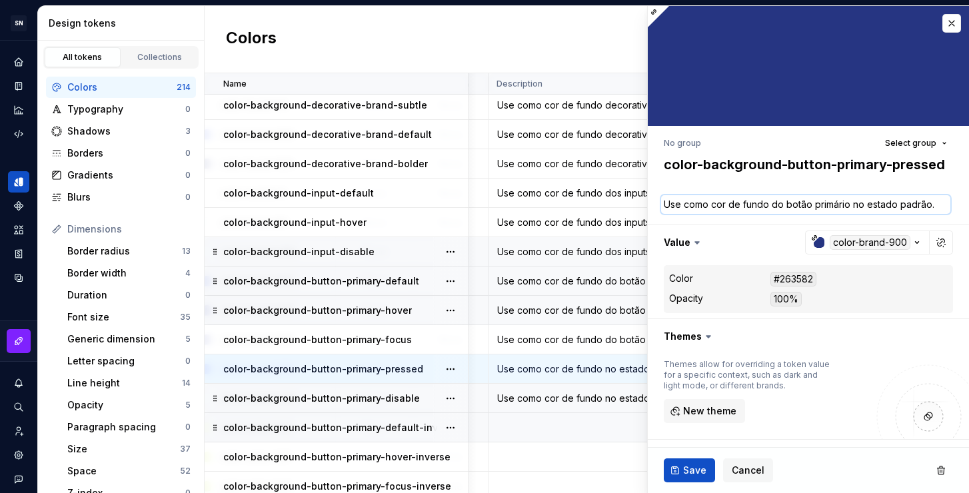
drag, startPoint x: 929, startPoint y: 205, endPoint x: 899, endPoint y: 205, distance: 30.0
click at [899, 205] on textarea "Use como cor de fundo do botão primário no estado padrão." at bounding box center [805, 204] width 289 height 19
type textarea "*"
type textarea "Use como cor de fundo do botão primário no estado p"
type textarea "*"
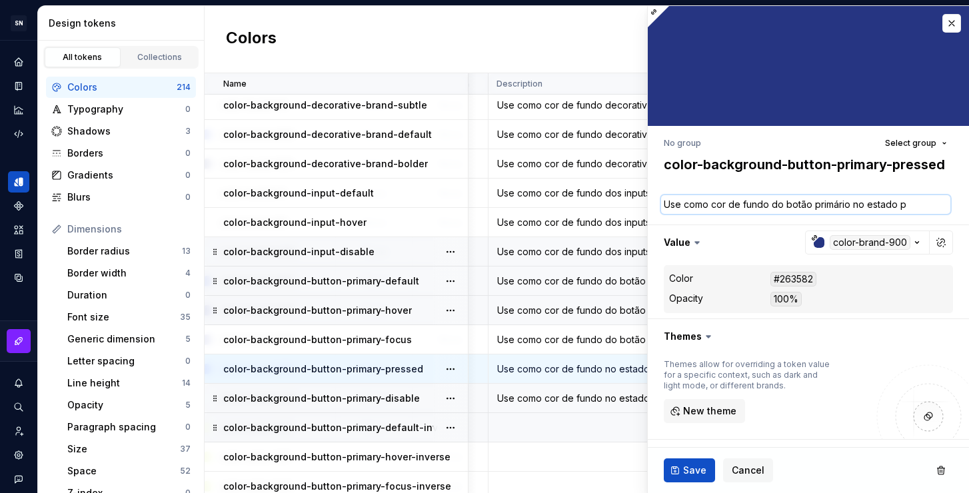
type textarea "Use como cor de fundo do botão primário no estado pr"
type textarea "*"
type textarea "Use como cor de fundo do botão primário no estado pre"
type textarea "*"
type textarea "Use como cor de fundo do botão primário no estado pres"
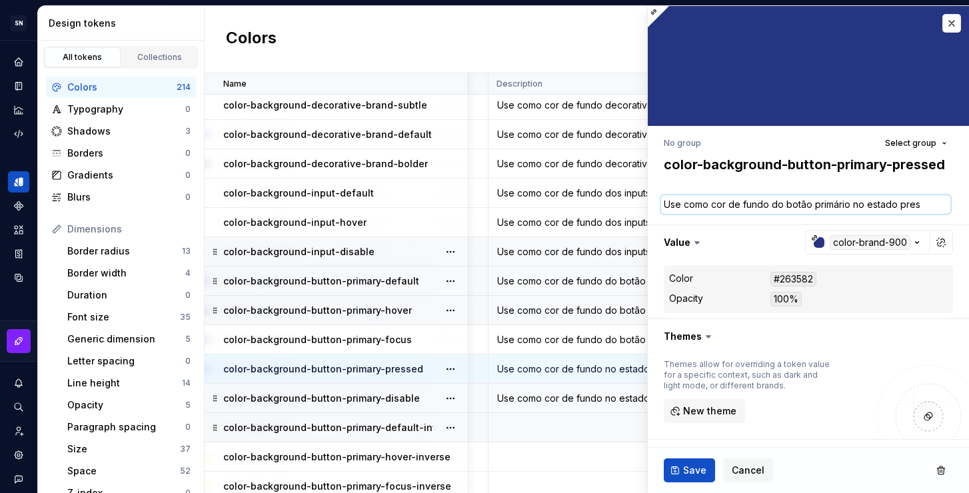
type textarea "*"
type textarea "Use como cor de fundo do botão primário no estado press"
type textarea "*"
type textarea "Use como cor de fundo do botão primário no estado pressi"
type textarea "*"
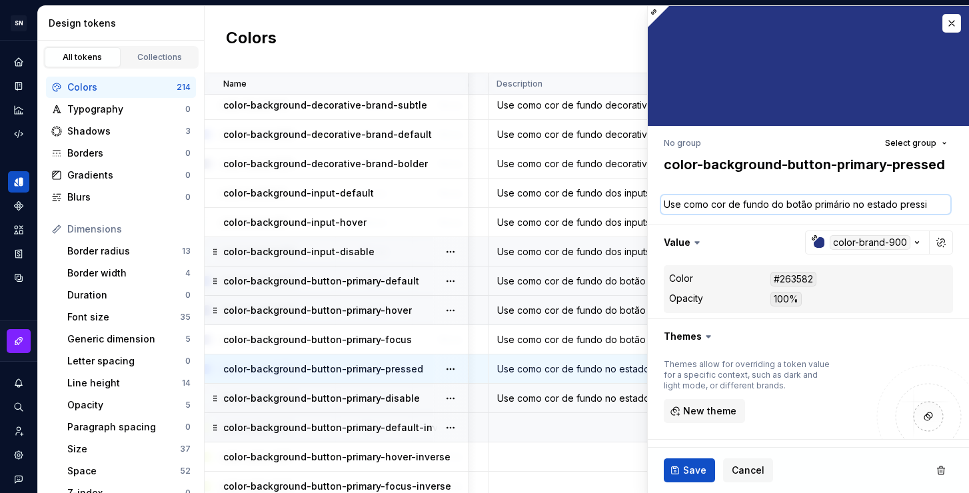
type textarea "Use como cor de fundo do botão primário no estado pressio"
type textarea "*"
type textarea "Use como cor de fundo do botão primário no estado pression"
type textarea "*"
type textarea "Use como cor de fundo do botão primário no estado pressionad"
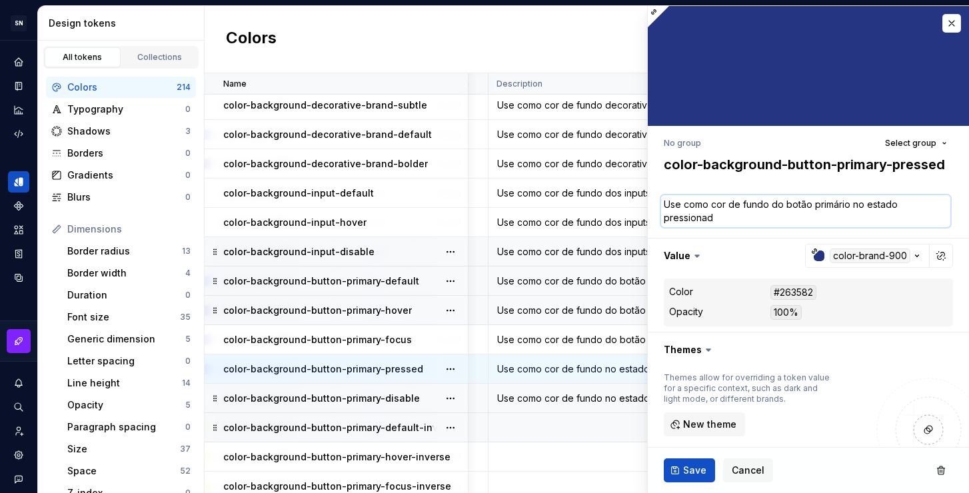
type textarea "*"
type textarea "Use como cor de fundo do botão primário no estado pressionado"
type textarea "*"
type textarea "Use como cor de fundo do botão primário no estado pressionado."
click at [698, 473] on span "Save" at bounding box center [694, 470] width 23 height 13
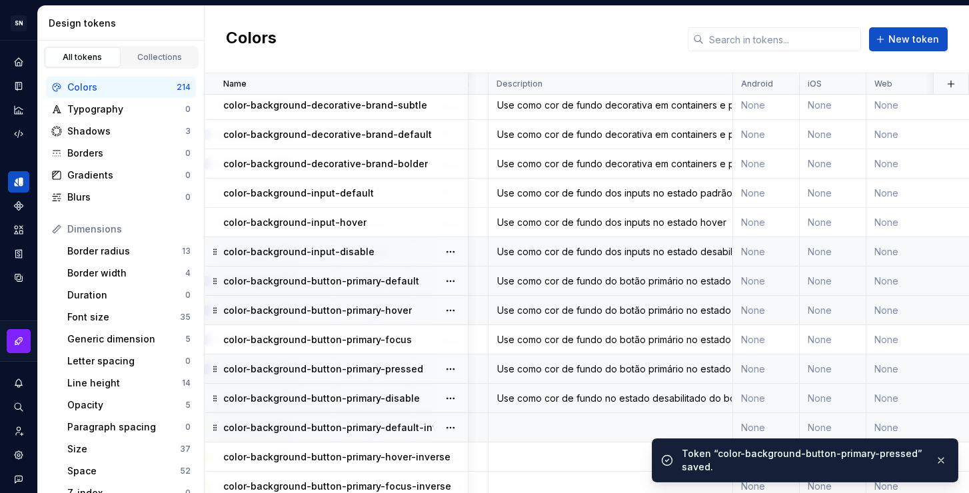
click at [599, 396] on div "Use como cor de fundo no estado desabilitado do botão primário" at bounding box center [610, 398] width 243 height 13
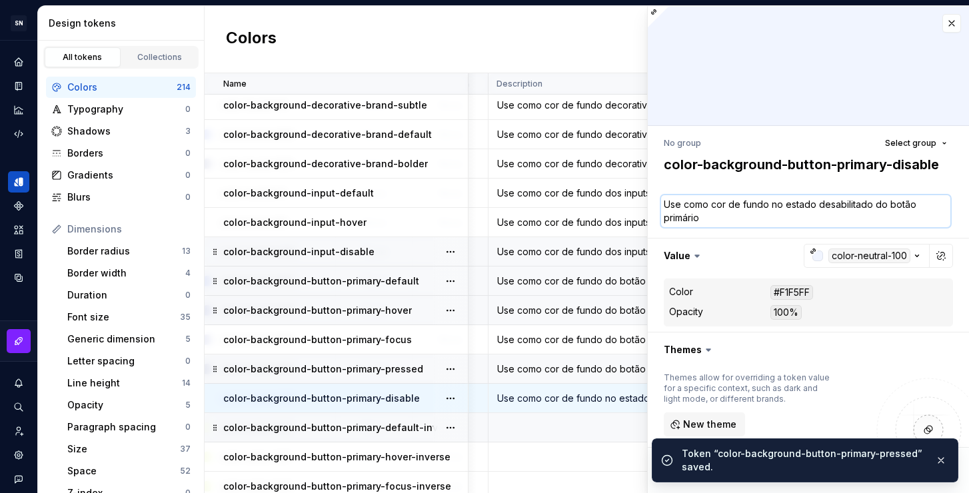
click at [739, 215] on textarea "Use como cor de fundo no estado desabilitado do botão primário" at bounding box center [805, 211] width 289 height 32
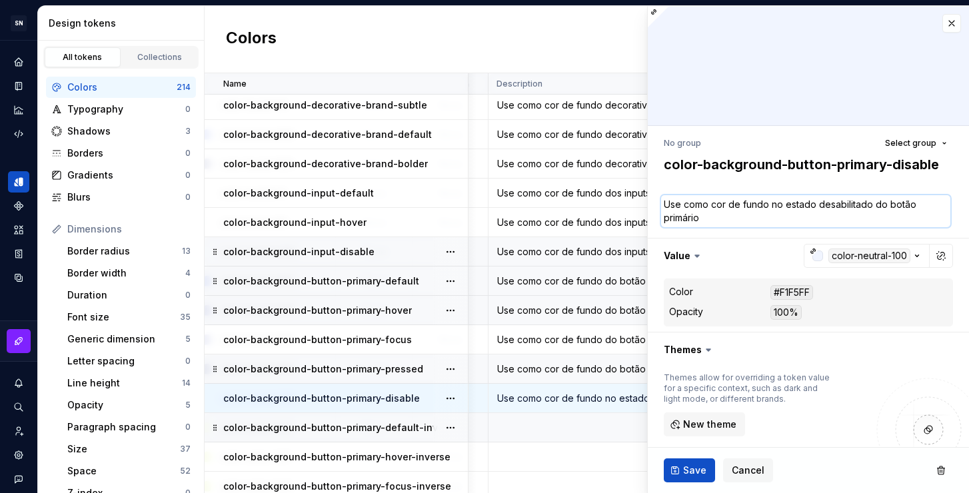
paste textarea "do botão primário no estado padrão."
type textarea "*"
type textarea "Use como cor de fundo do botão primário no estado padrão."
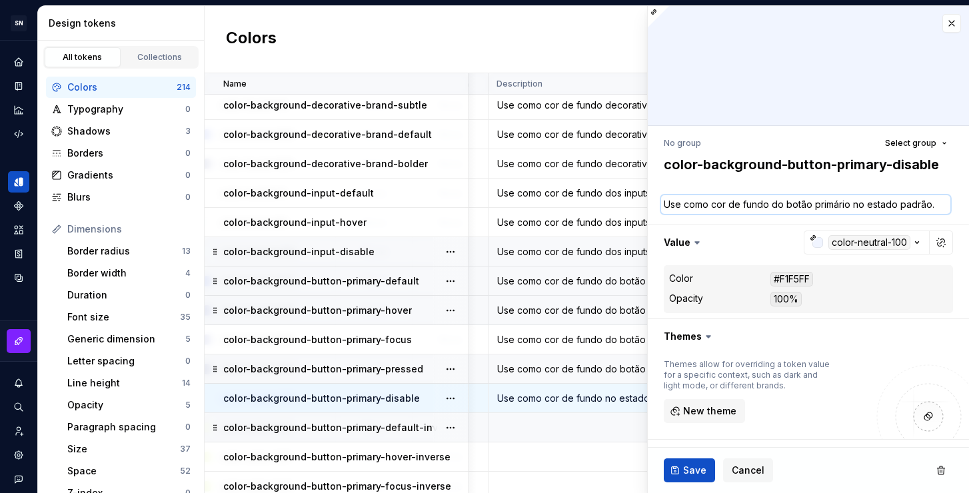
drag, startPoint x: 933, startPoint y: 204, endPoint x: 898, endPoint y: 205, distance: 34.7
click at [898, 205] on textarea "Use como cor de fundo do botão primário no estado padrão." at bounding box center [805, 204] width 289 height 19
type textarea "*"
type textarea "Use como cor de fundo do botão primário no estado de"
type textarea "*"
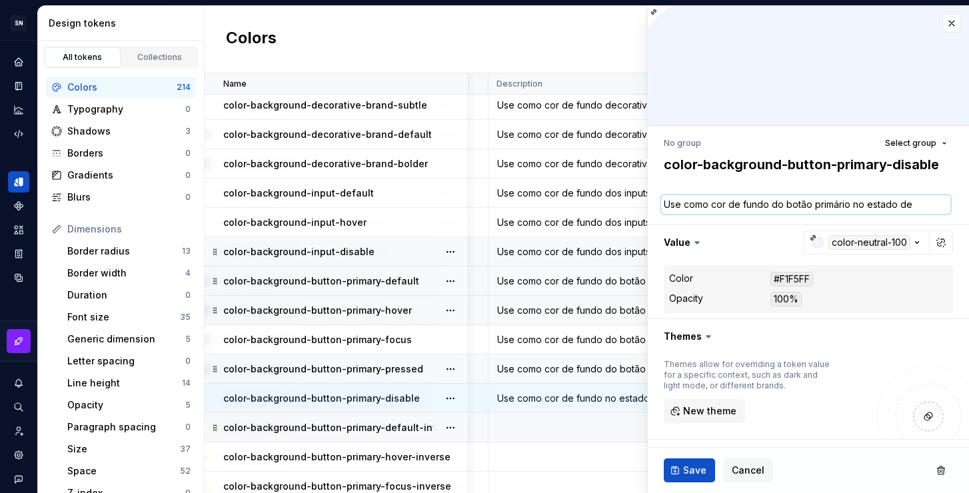
type textarea "Use como cor de fundo do botão primário no estado dea"
type textarea "*"
type textarea "Use como cor de fundo do botão primário no estado deab"
type textarea "*"
type textarea "Use como cor de fundo do botão primário no estado dea"
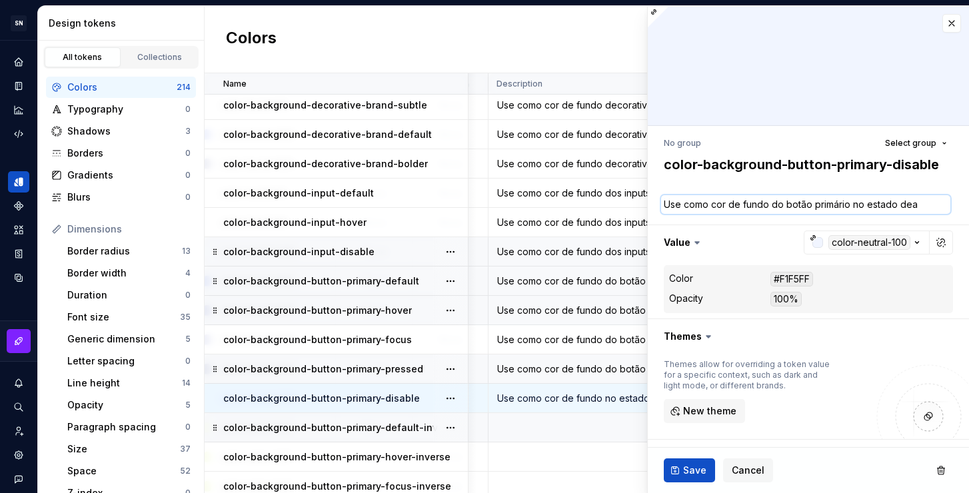
type textarea "*"
type textarea "Use como cor de fundo do botão primário no estado de"
type textarea "*"
type textarea "Use como cor de fundo do botão primário no estado des"
type textarea "*"
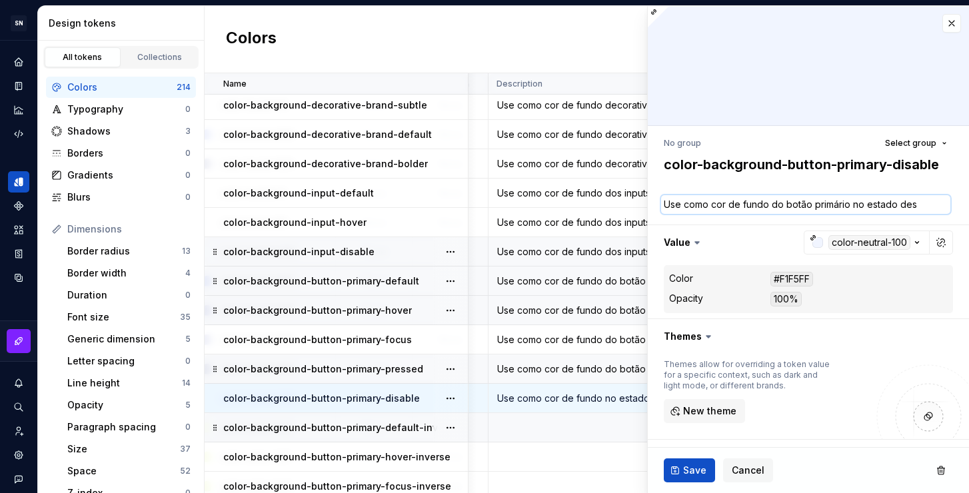
type textarea "Use como cor de fundo do botão primário no estado desa"
type textarea "*"
type textarea "Use como cor de fundo do botão primário no estado desab"
type textarea "*"
type textarea "Use como cor de fundo do botão primário no estado desabi"
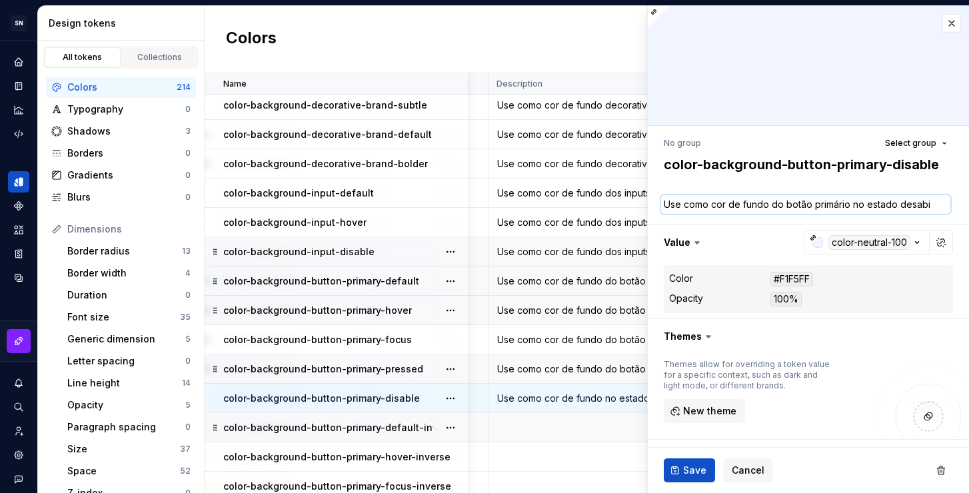
type textarea "*"
type textarea "Use como cor de fundo do botão primário no estado desabil"
type textarea "*"
type textarea "Use como cor de fundo do botão primário no estado desabili"
type textarea "*"
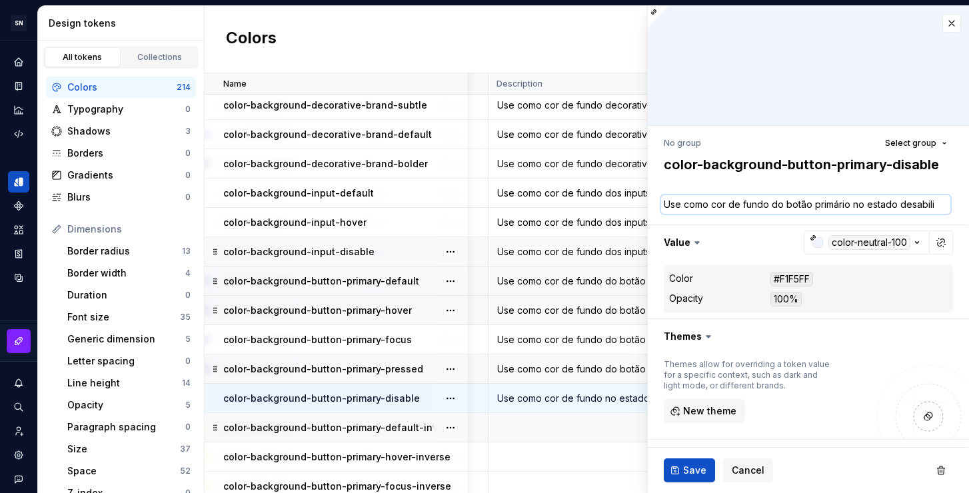
type textarea "Use como cor de fundo do botão primário no estado desabilit"
type textarea "*"
type textarea "Use como cor de fundo do botão primário no estado desabilita"
type textarea "*"
type textarea "Use como cor de fundo do botão primário no estado desabilitad"
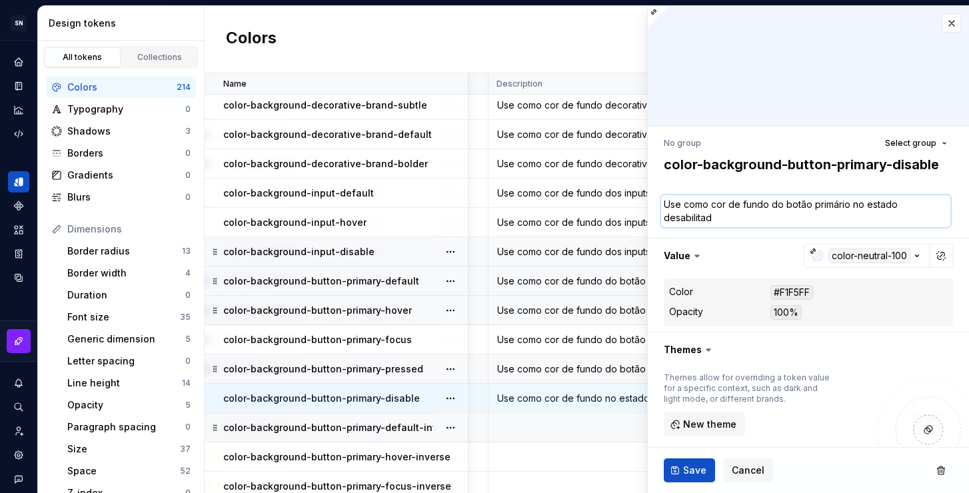
type textarea "*"
type textarea "Use como cor de fundo do botão primário no estado desabilitado"
type textarea "*"
type textarea "Use como cor de fundo do botão primário no estado desabilitado."
click at [689, 468] on span "Save" at bounding box center [694, 470] width 23 height 13
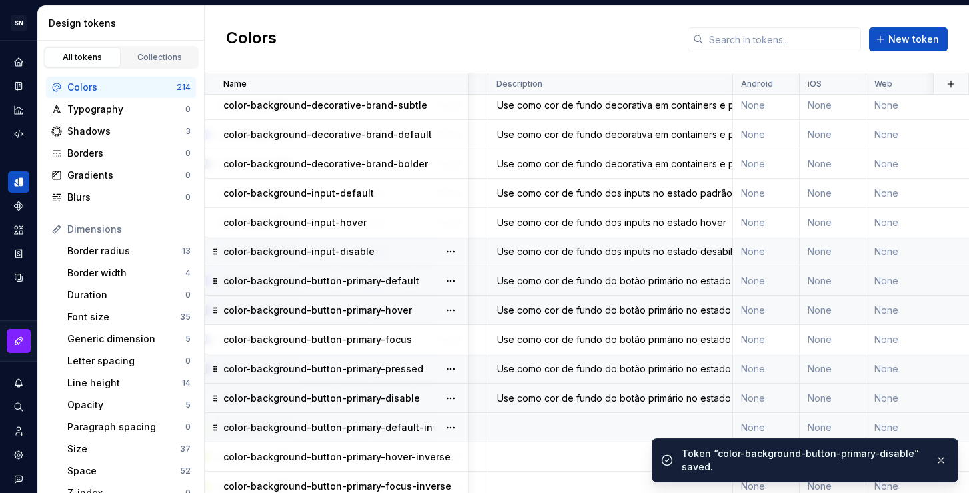
click at [557, 427] on td at bounding box center [611, 427] width 245 height 29
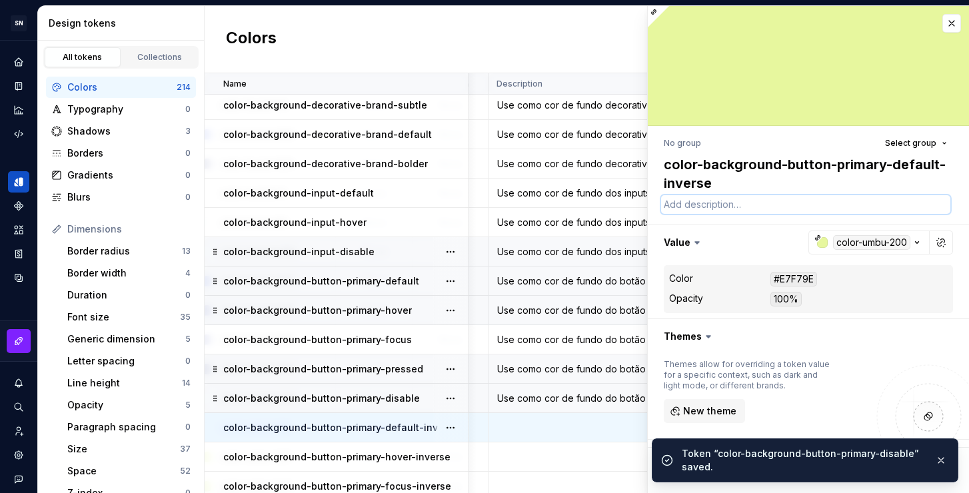
click at [747, 198] on textarea at bounding box center [805, 204] width 289 height 19
paste textarea "Use como cor de fundo do botão primário no estado desabilitado."
type textarea "*"
type textarea "Use como cor de fundo do botão primário no estado desabilitado."
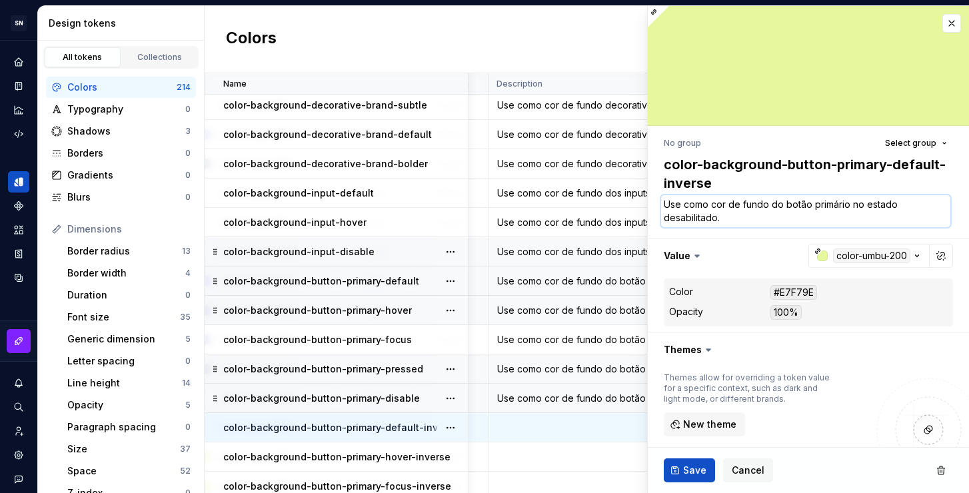
type textarea "*"
drag, startPoint x: 778, startPoint y: 216, endPoint x: 653, endPoint y: 219, distance: 125.4
click at [653, 219] on div "No group Select group color-background-button-primary-default-inverse Use como …" at bounding box center [808, 390] width 321 height 528
type textarea "Use como cor de fundo do botão primário no estado p"
type textarea "*"
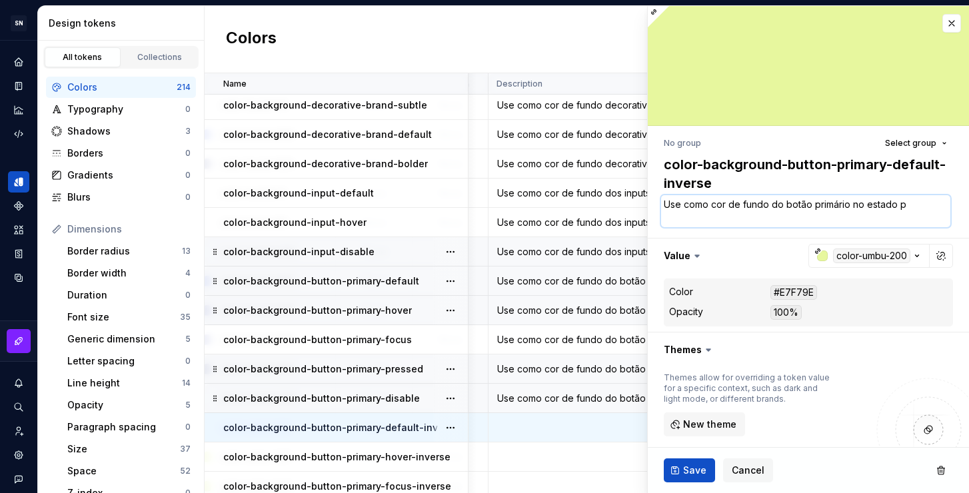
type textarea "Use como cor de fundo do botão primário no estado pa"
type textarea "*"
type textarea "Use como cor de fundo do botão primário no estado pad"
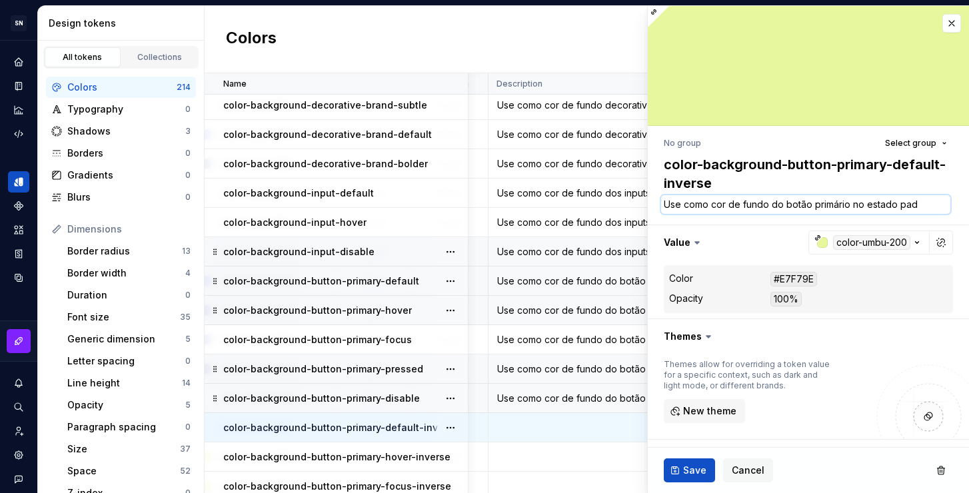
type textarea "*"
type textarea "Use como cor de fundo do botão primário no estado padr"
type textarea "*"
type textarea "Use como cor de fundo do botão primário no estado padr˜"
type textarea "*"
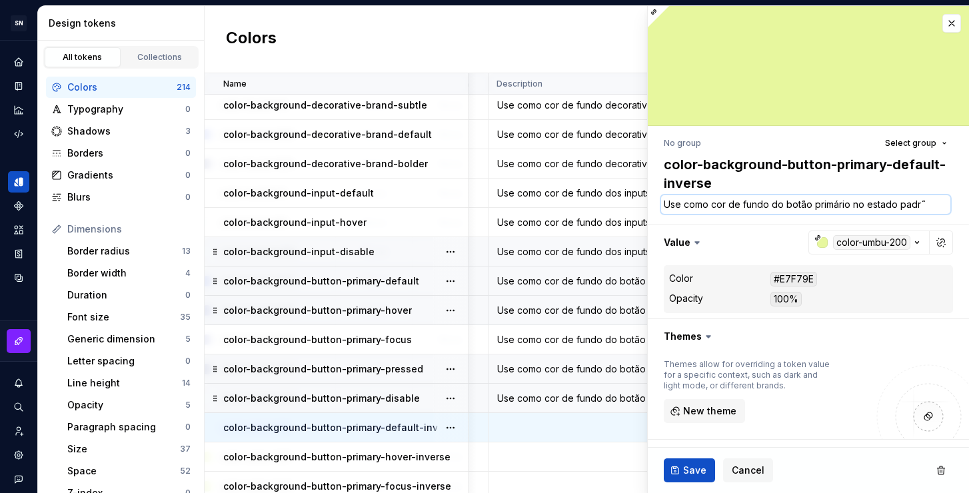
type textarea "Use como cor de fundo do botão primário no estado padrã"
type textarea "*"
type textarea "Use como cor de fundo do botão primário no estado padrãp"
type textarea "*"
type textarea "Use como cor de fundo do botão primário no estado padrãp"
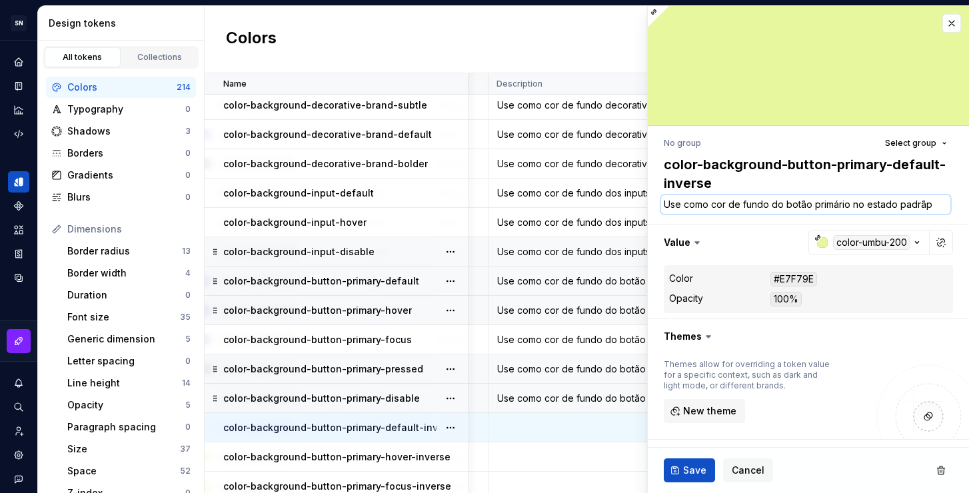
type textarea "*"
type textarea "Use como cor de fundo do botão primário no estado padrãp e"
type textarea "*"
type textarea "Use como cor de fundo do botão primário no estado padrãp e,"
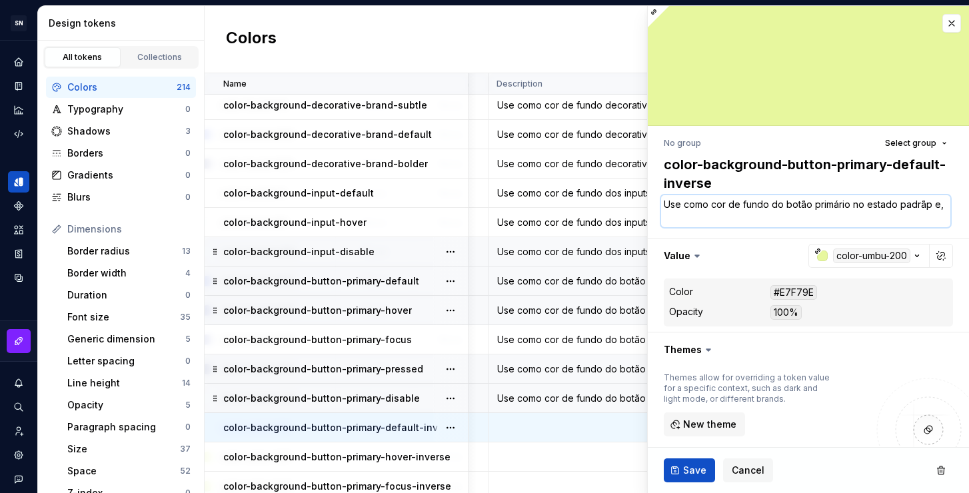
type textarea "*"
type textarea "Use como cor de fundo do botão primário no estado padrãp e,"
type textarea "*"
type textarea "Use como cor de fundo do botão primário no estado padrãp e,"
type textarea "*"
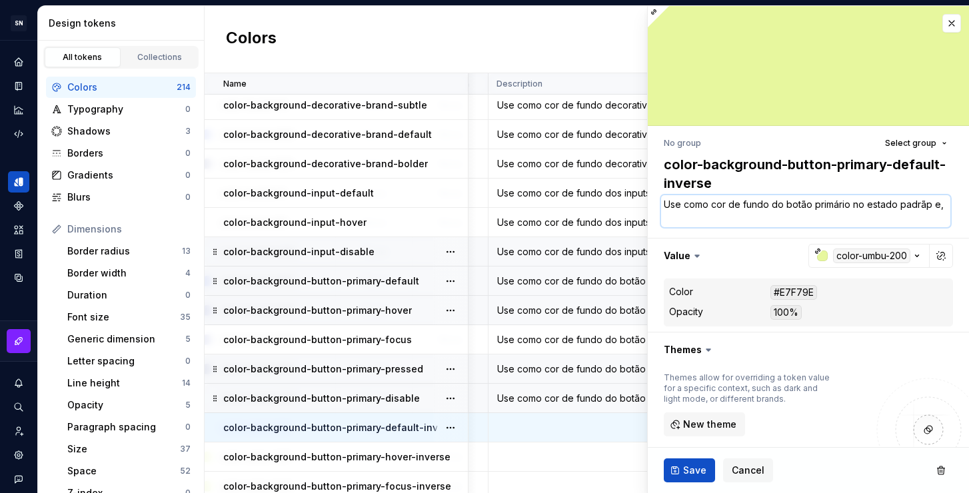
type textarea "Use como cor de fundo do botão primário no estado padrãp e"
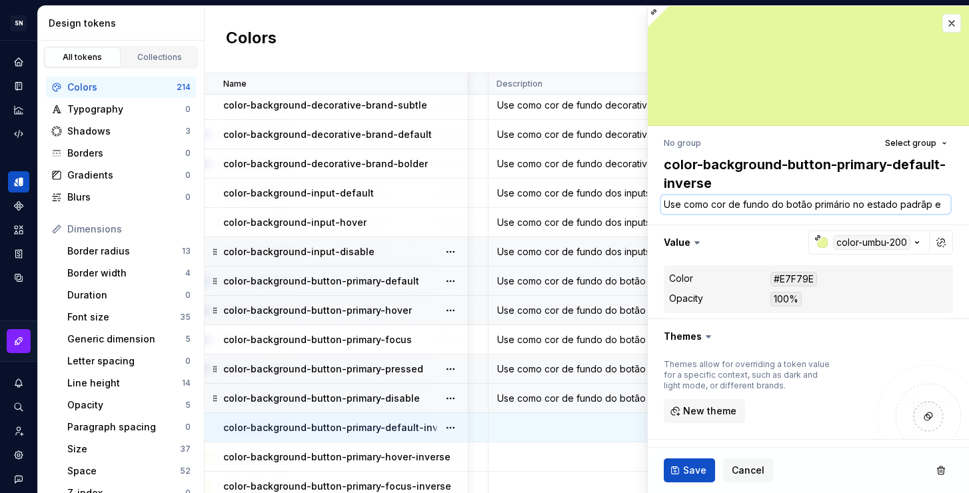
type textarea "*"
type textarea "Use como cor de fundo do botão primário no estado padrãp em"
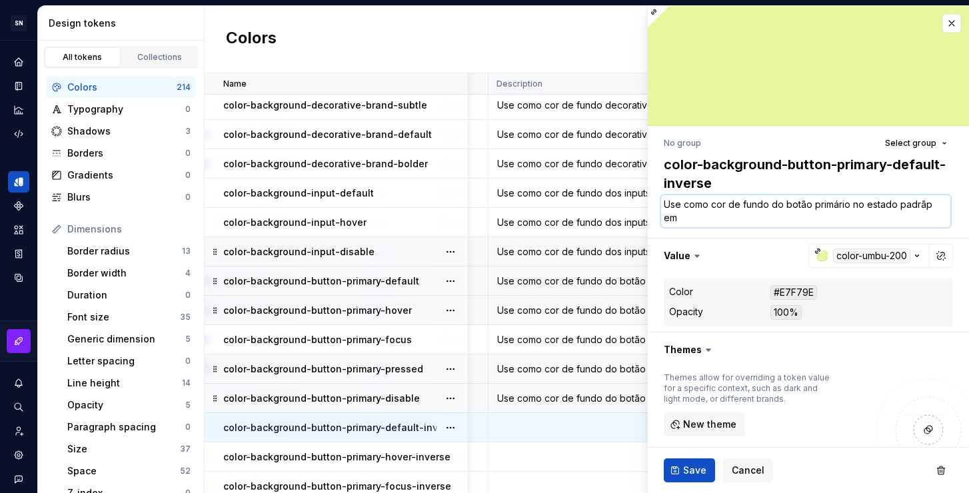
type textarea "*"
type textarea "Use como cor de fundo do botão primário no estado padrãp em"
type textarea "*"
type textarea "Use como cor de fundo do botão primário no estado padrãp em f"
type textarea "*"
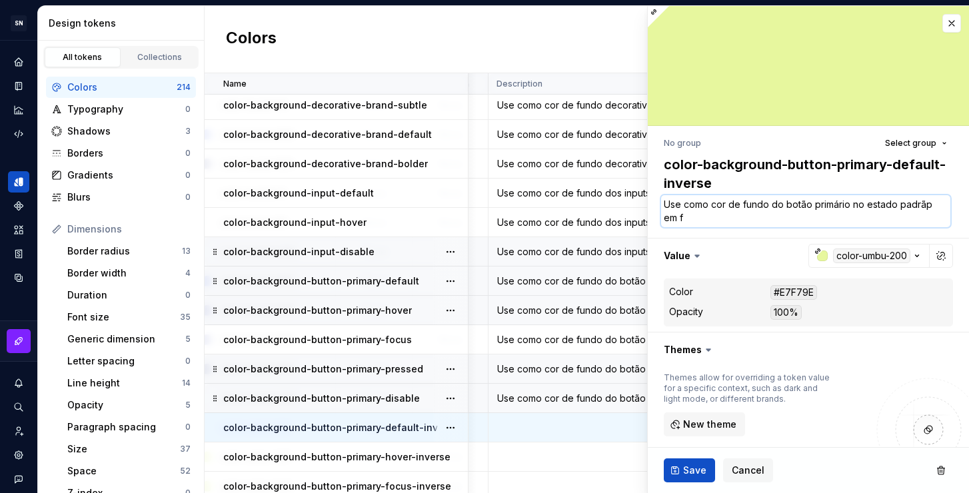
type textarea "Use como cor de fundo do botão primário no estado padrãp em fu"
type textarea "*"
type textarea "Use como cor de fundo do botão primário no estado padrãp em fun"
type textarea "*"
type textarea "Use como cor de fundo do botão primário no estado padrãp em fund"
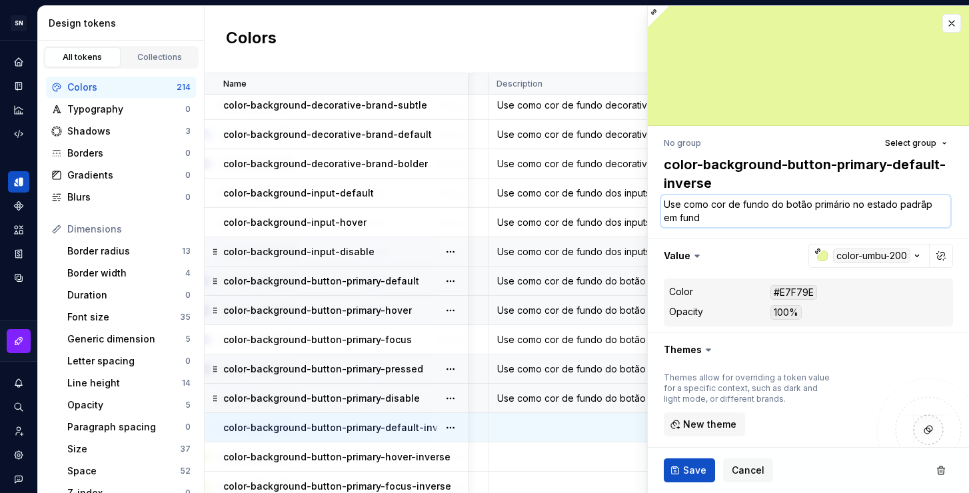
type textarea "*"
type textarea "Use como cor de fundo do botão primário no estado padrãp em fundo"
type textarea "*"
type textarea "Use como cor de fundo do botão primário no estado padrãp em fundo"
type textarea "*"
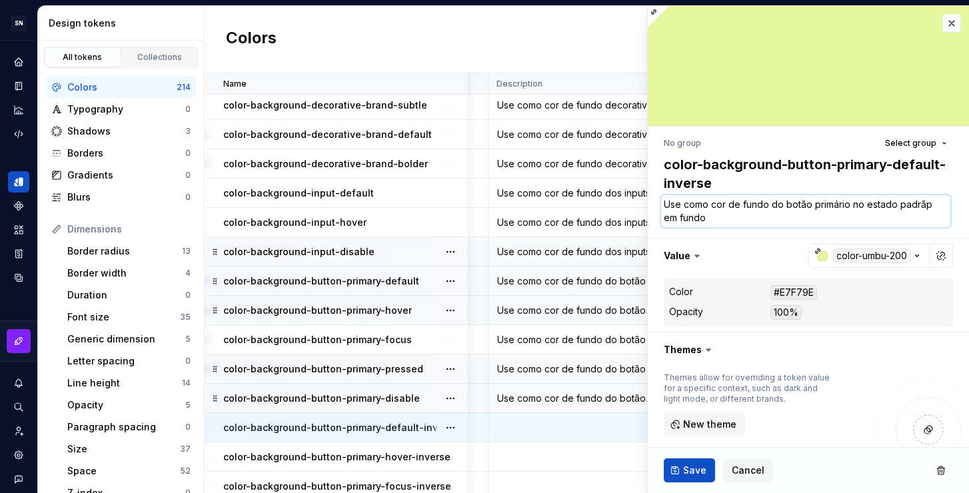
type textarea "Use como cor de fundo do botão primário no estado padrãp em fundo e"
type textarea "*"
type textarea "Use como cor de fundo do botão primário no estado padrãp em fundo es"
type textarea "*"
type textarea "Use como cor de fundo do botão primário no estado padrãp em fundo esc"
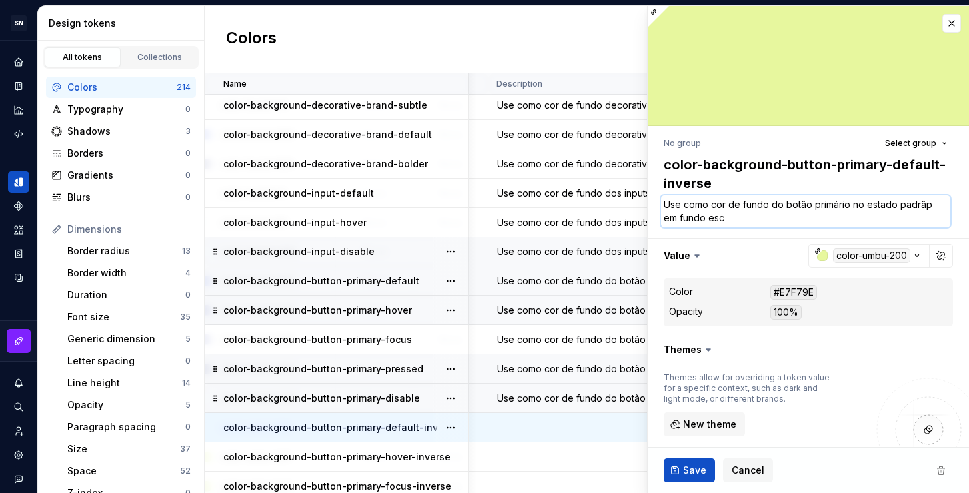
type textarea "*"
type textarea "Use como cor de fundo do botão primário no estado padrãp em fundo escu"
click at [924, 205] on textarea "Use como cor de fundo do botão primário no estado padrãp em fundo escuro." at bounding box center [805, 211] width 289 height 32
click at [689, 472] on span "Save" at bounding box center [694, 470] width 23 height 13
